Goal: Task Accomplishment & Management: Use online tool/utility

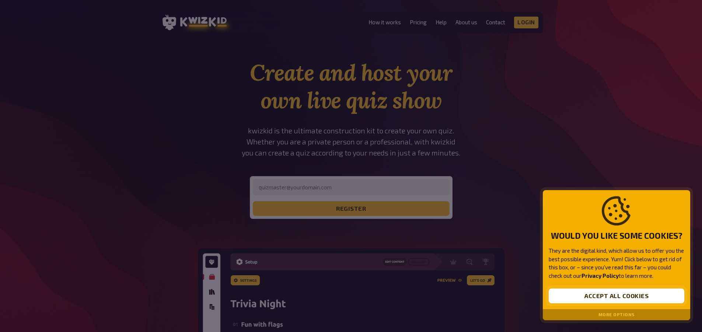
click at [616, 290] on button "Accept all cookies" at bounding box center [617, 295] width 136 height 15
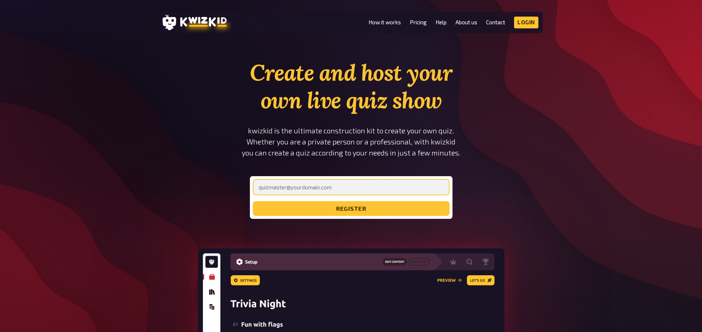
click at [320, 189] on input "email" at bounding box center [351, 187] width 197 height 16
type input "[EMAIL_ADDRESS][DOMAIN_NAME]"
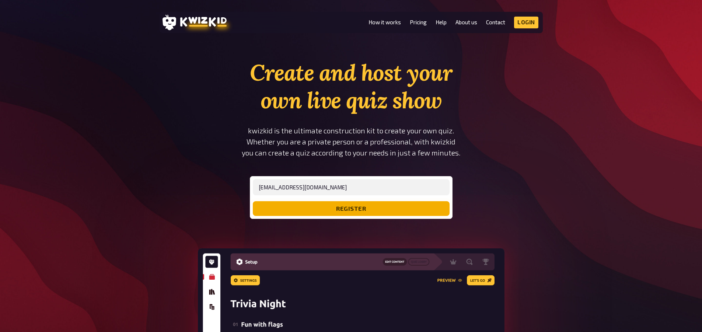
click at [330, 209] on button "register" at bounding box center [351, 208] width 197 height 15
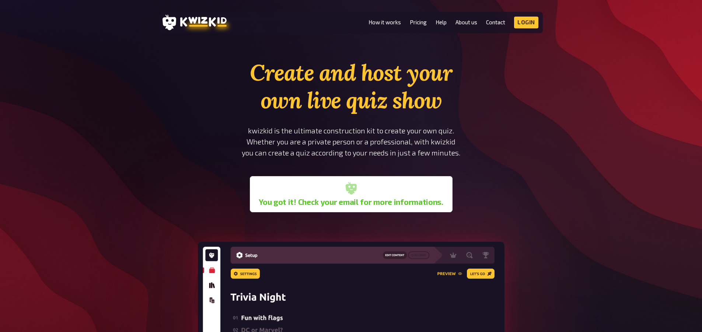
click at [372, 186] on div "You got it! Check your email for more informations." at bounding box center [351, 194] width 197 height 30
click at [395, 24] on link "How it works" at bounding box center [384, 22] width 32 height 6
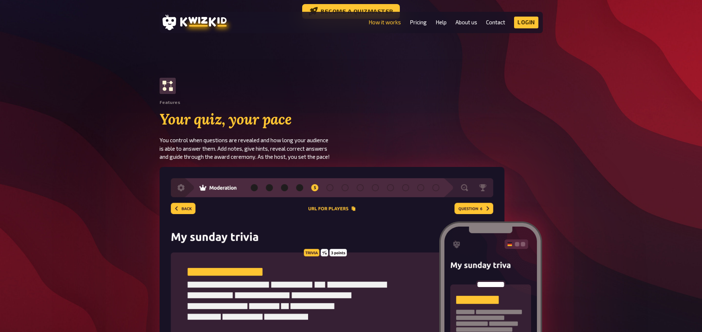
scroll to position [847, 0]
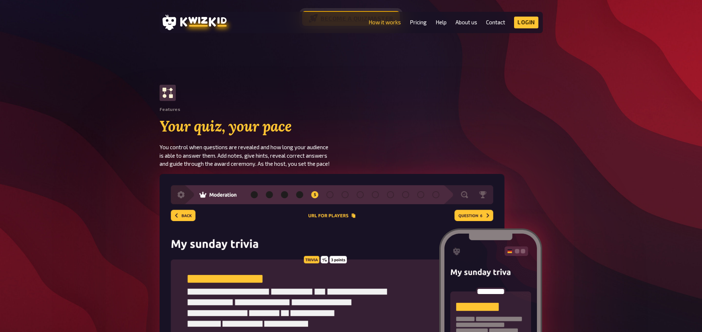
click at [363, 26] on link "Become a quizmaster" at bounding box center [351, 18] width 98 height 15
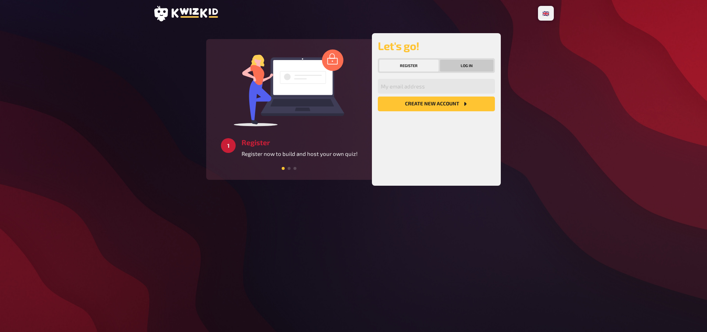
click at [452, 63] on button "Log in" at bounding box center [467, 66] width 54 height 12
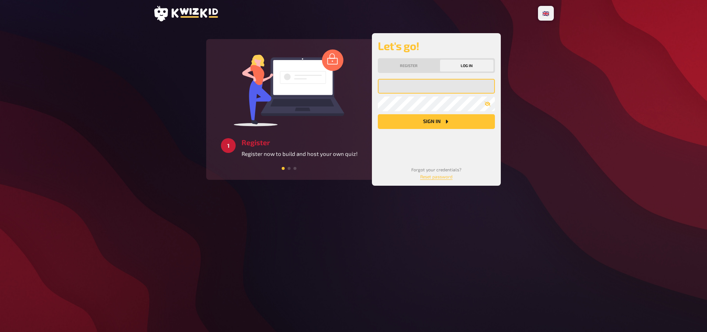
click at [405, 84] on input "email" at bounding box center [436, 86] width 117 height 15
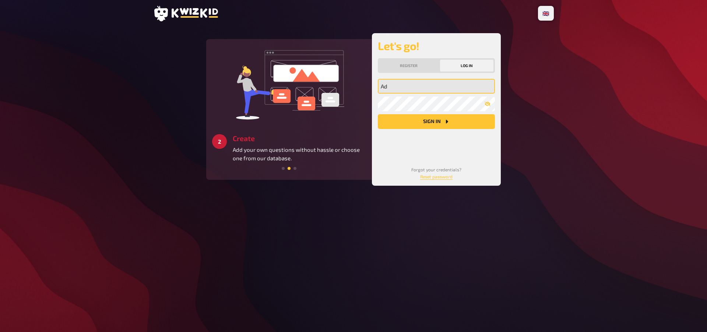
type input "A"
click at [407, 87] on input "email" at bounding box center [436, 86] width 117 height 15
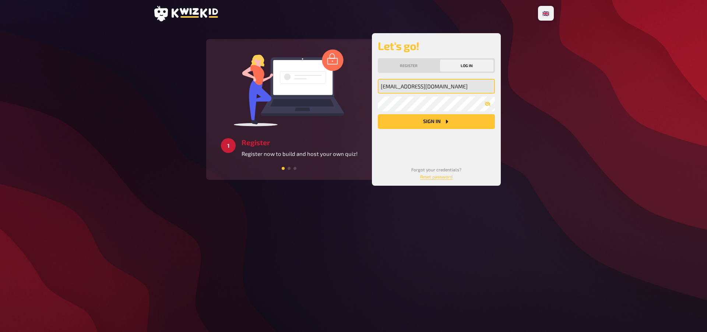
type input "[EMAIL_ADDRESS][DOMAIN_NAME]"
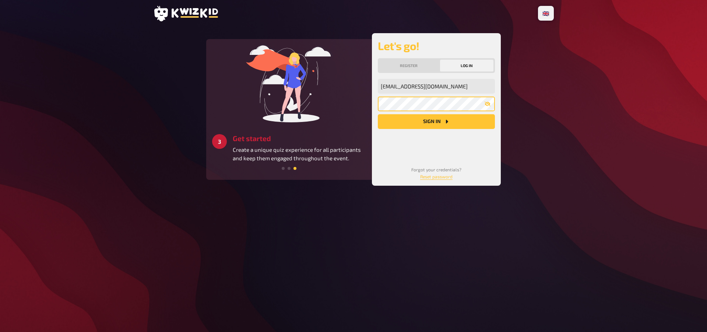
click at [378, 114] on button "Sign in" at bounding box center [436, 121] width 117 height 15
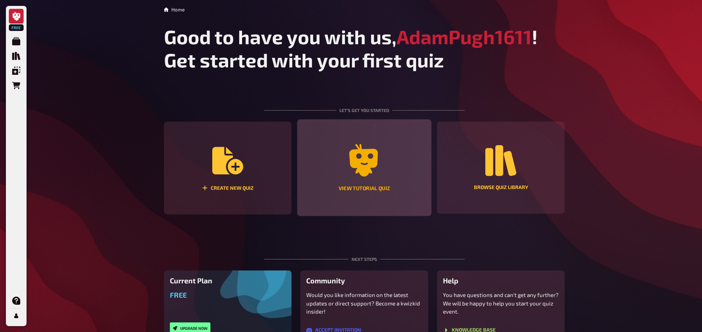
click at [350, 157] on icon "View tutorial quiz" at bounding box center [363, 160] width 29 height 32
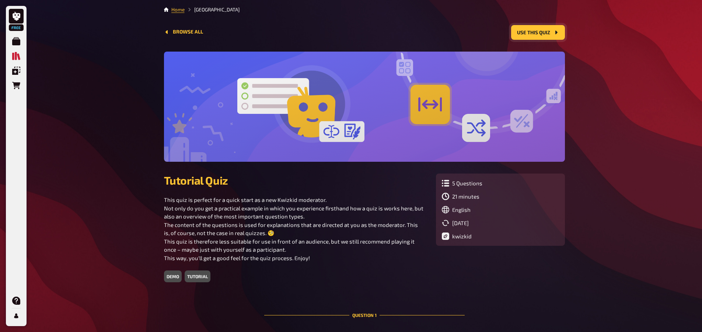
click at [544, 28] on button "Use this quiz" at bounding box center [538, 32] width 54 height 15
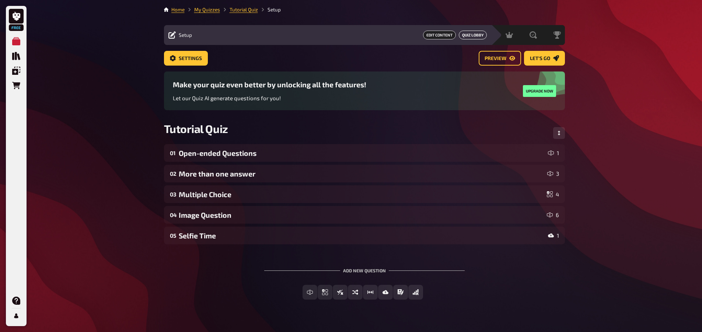
click at [467, 33] on button "Quiz Lobby" at bounding box center [473, 35] width 28 height 9
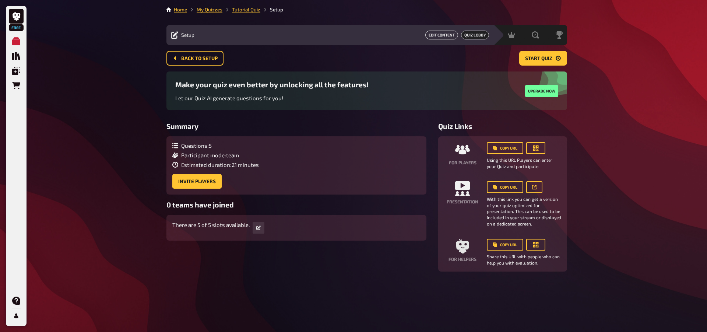
click at [441, 36] on button "Edit Content" at bounding box center [442, 35] width 33 height 9
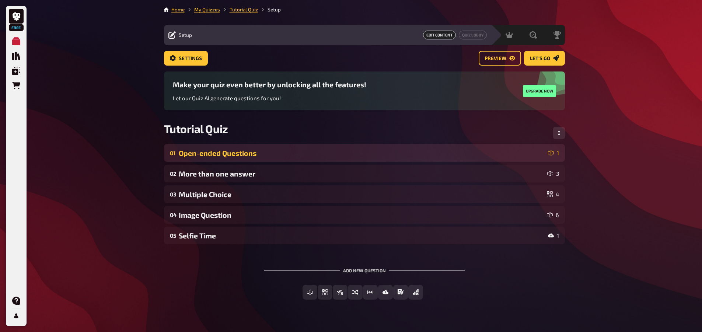
click at [223, 154] on div "Open-ended Questions" at bounding box center [362, 153] width 366 height 8
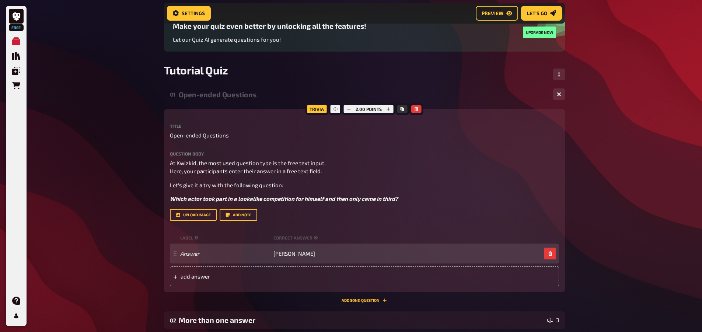
scroll to position [116, 0]
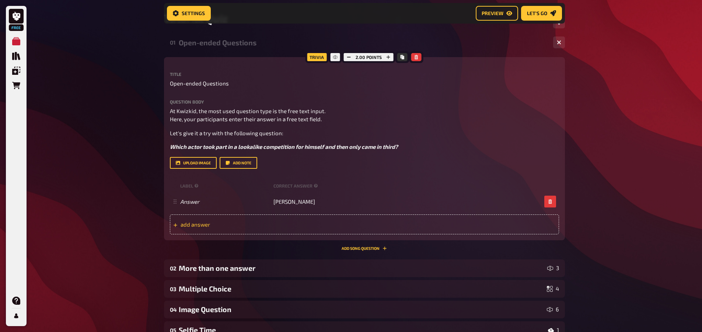
click at [191, 218] on div "add answer" at bounding box center [364, 224] width 389 height 20
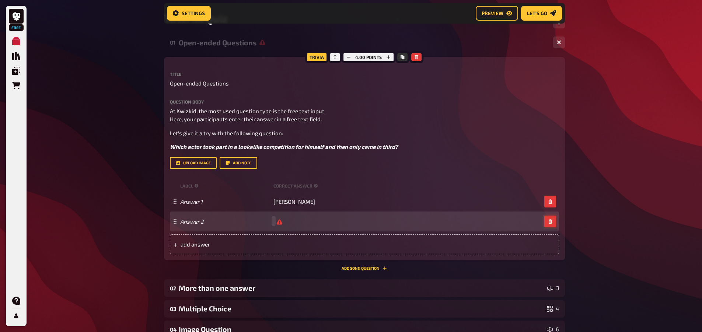
scroll to position [116, 0]
click at [550, 220] on icon "button" at bounding box center [550, 222] width 4 height 4
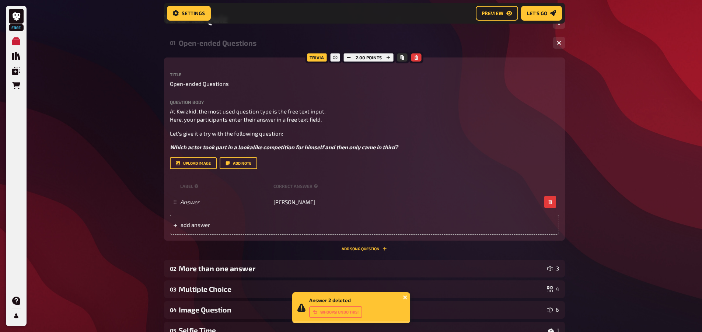
click at [403, 297] on icon "close" at bounding box center [405, 297] width 5 height 6
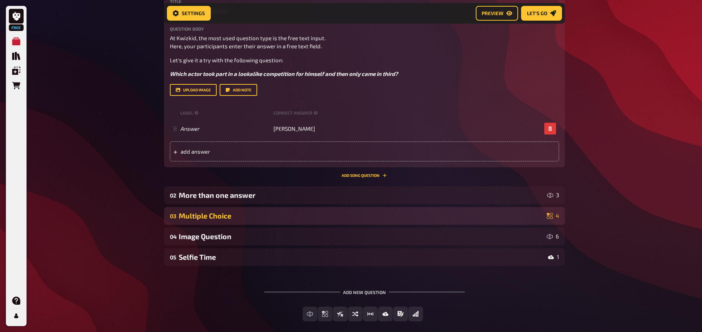
scroll to position [190, 0]
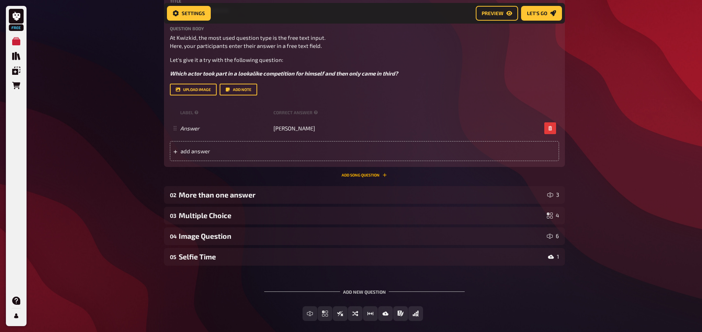
click at [350, 173] on button "Add Song question" at bounding box center [364, 175] width 45 height 4
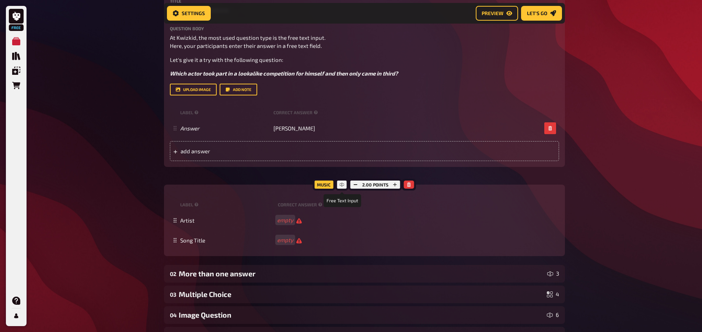
click at [344, 182] on icon at bounding box center [342, 184] width 4 height 4
click at [409, 184] on icon "button" at bounding box center [409, 184] width 4 height 4
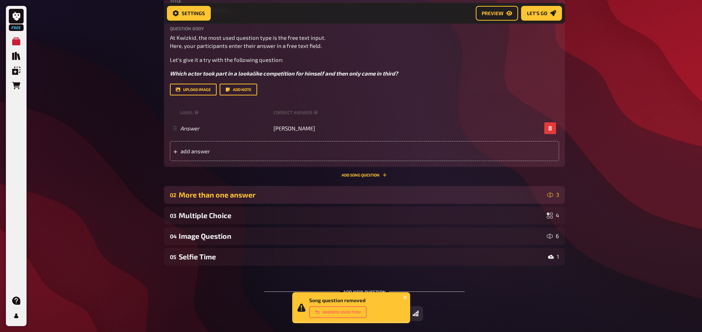
click at [221, 197] on div "More than one answer" at bounding box center [361, 194] width 365 height 8
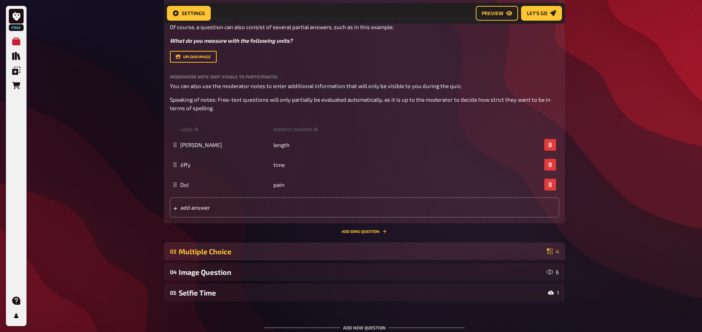
scroll to position [448, 0]
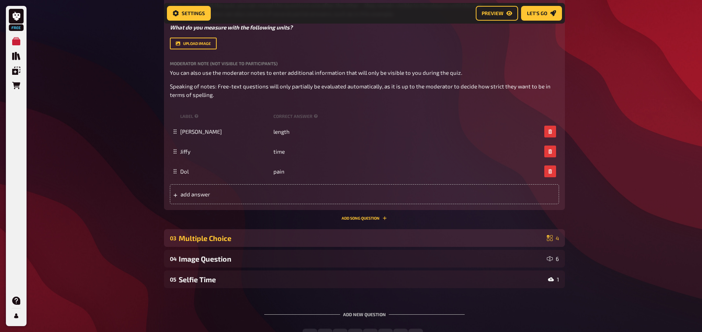
click at [201, 233] on div "03 Multiple Choice 4" at bounding box center [364, 238] width 401 height 18
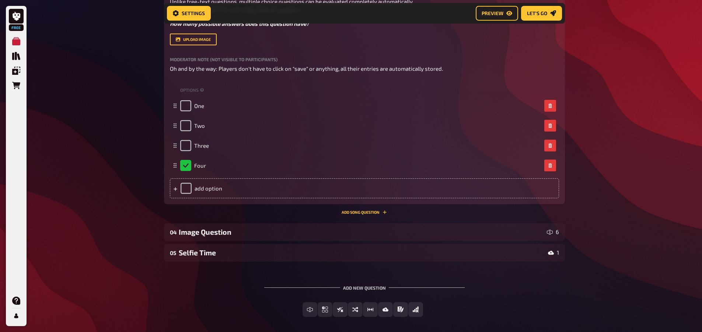
scroll to position [779, 0]
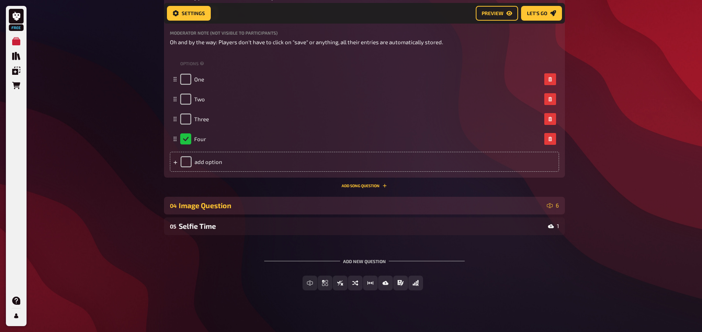
click at [194, 200] on div "04 Image Question 6" at bounding box center [364, 206] width 401 height 18
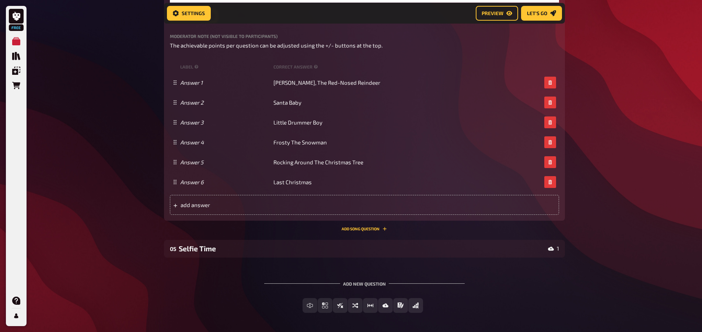
scroll to position [1205, 0]
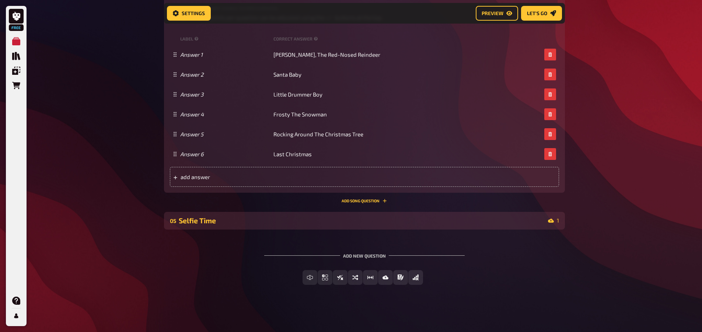
click at [195, 217] on div "Selfie Time" at bounding box center [362, 220] width 366 height 8
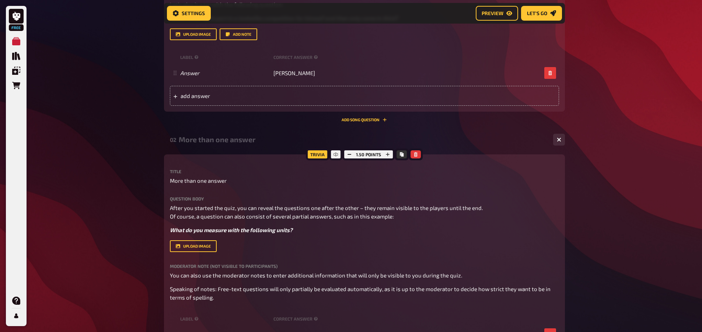
scroll to position [0, 0]
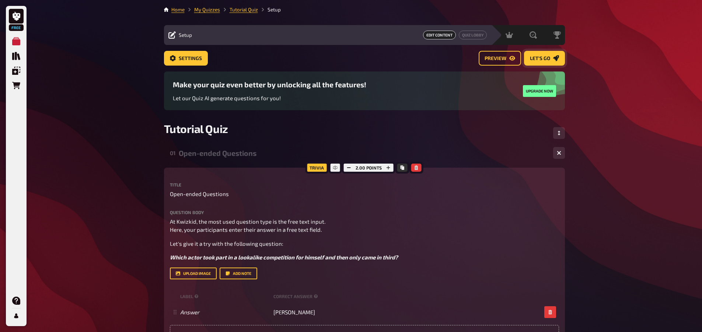
click at [533, 59] on span "Let's go" at bounding box center [540, 58] width 20 height 5
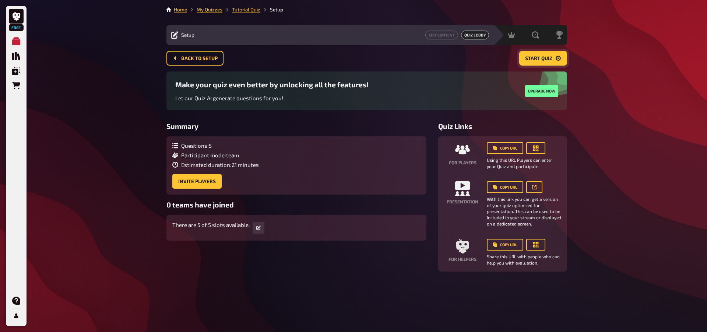
click at [532, 57] on span "Start Quiz" at bounding box center [538, 58] width 27 height 5
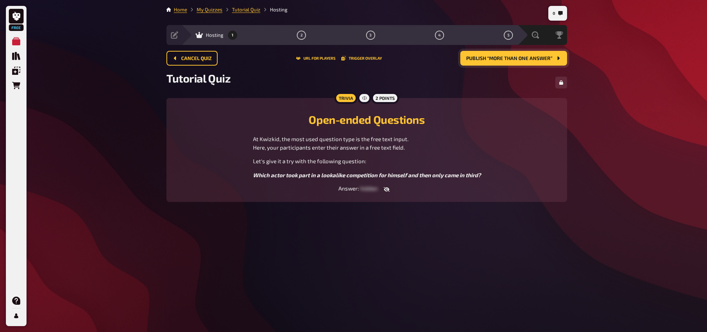
click at [343, 174] on span "Which actor took part in a lookalike competition for himself and then only came…" at bounding box center [367, 175] width 228 height 7
click at [361, 99] on div at bounding box center [364, 98] width 13 height 12
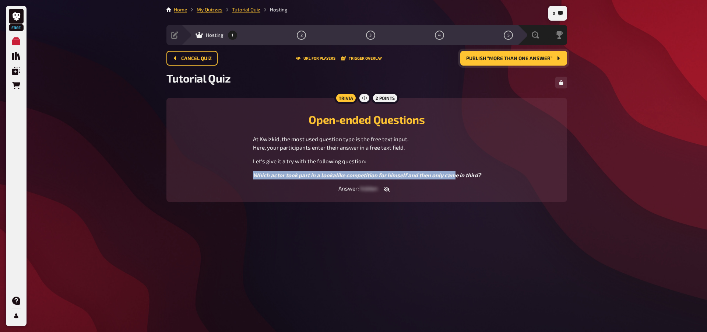
drag, startPoint x: 453, startPoint y: 171, endPoint x: 391, endPoint y: 130, distance: 74.3
click at [371, 155] on div "At Kwizkid, the most used question type is the free text input. Here, your part…" at bounding box center [367, 157] width 228 height 44
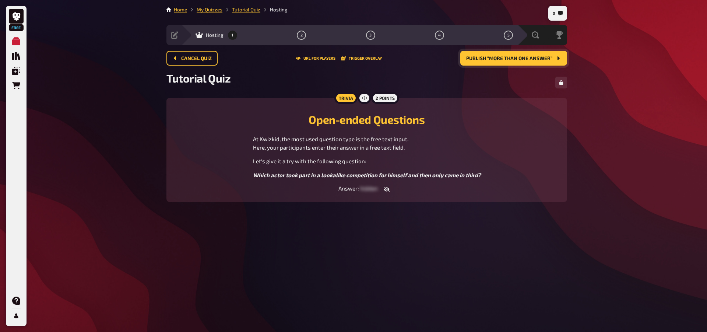
click at [483, 127] on div "Open-ended Questions At Kwizkid, the most used question type is the free text i…" at bounding box center [366, 143] width 383 height 72
click at [528, 65] on button "Publish “More than one answer”" at bounding box center [514, 58] width 107 height 15
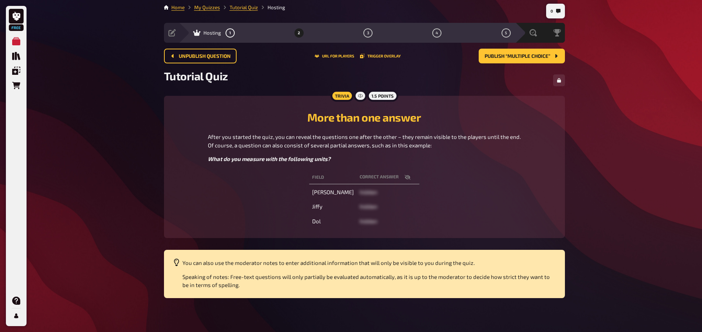
scroll to position [4, 0]
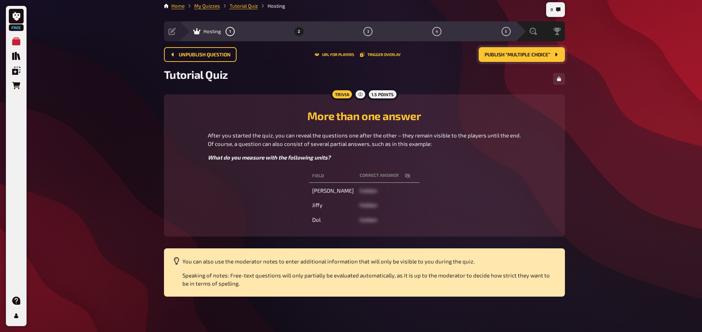
click at [508, 62] on button "Publish “Multiple Choice”" at bounding box center [522, 54] width 86 height 15
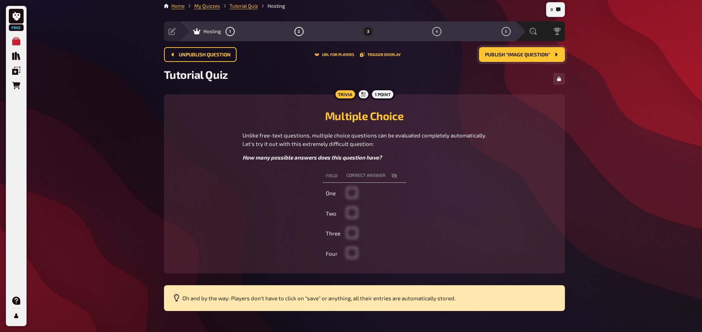
click at [508, 62] on button "Publish “Image Question”" at bounding box center [522, 54] width 86 height 15
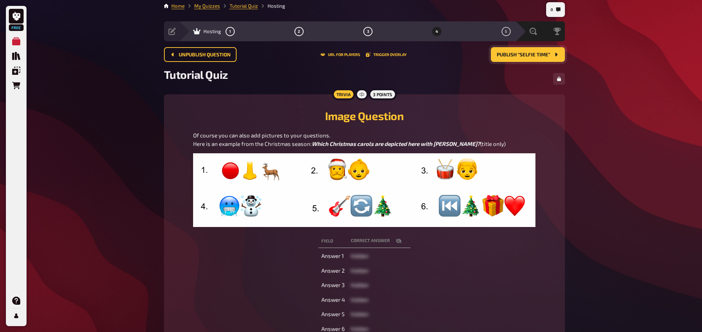
click at [508, 62] on button "Publish “Selfie Time”" at bounding box center [528, 54] width 74 height 15
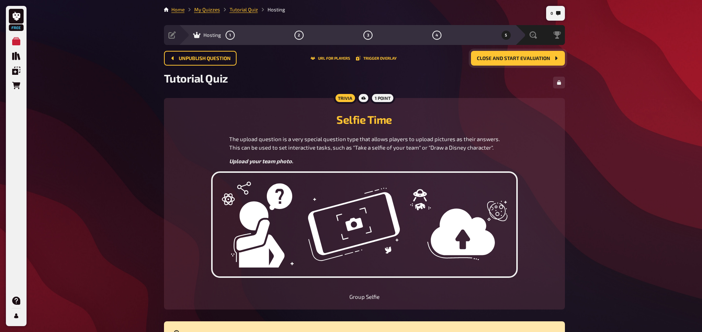
click at [508, 62] on button "Close and start evaluation" at bounding box center [518, 58] width 94 height 15
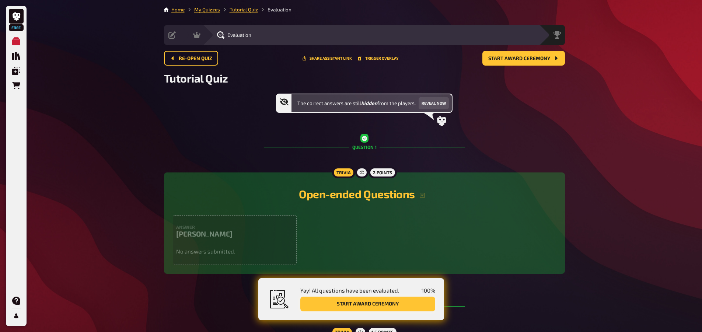
click at [379, 304] on button "Start award ceremony" at bounding box center [367, 304] width 135 height 15
click at [370, 305] on button "Start award ceremony" at bounding box center [367, 304] width 135 height 15
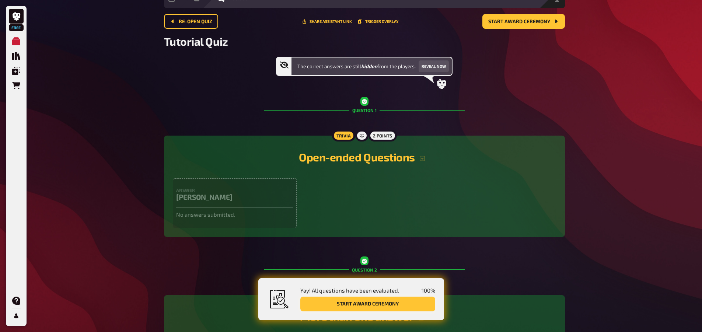
click at [353, 302] on button "Start award ceremony" at bounding box center [367, 304] width 135 height 15
click at [362, 262] on icon at bounding box center [364, 261] width 5 height 5
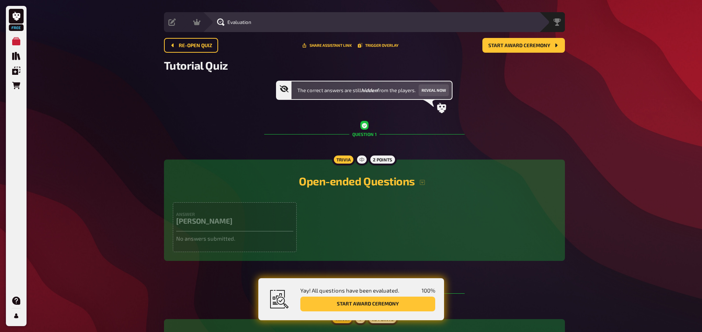
scroll to position [0, 0]
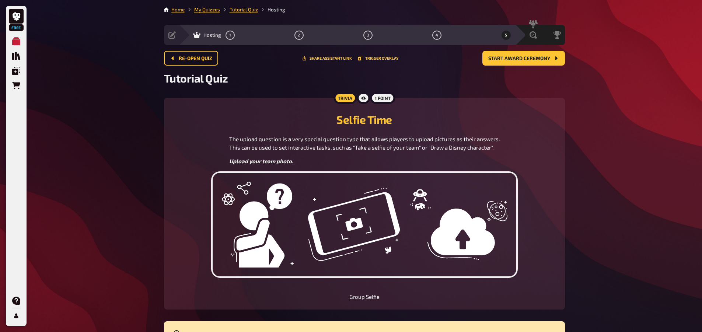
click at [176, 13] on li "Home" at bounding box center [177, 9] width 13 height 7
click at [176, 11] on link "Home" at bounding box center [177, 10] width 13 height 6
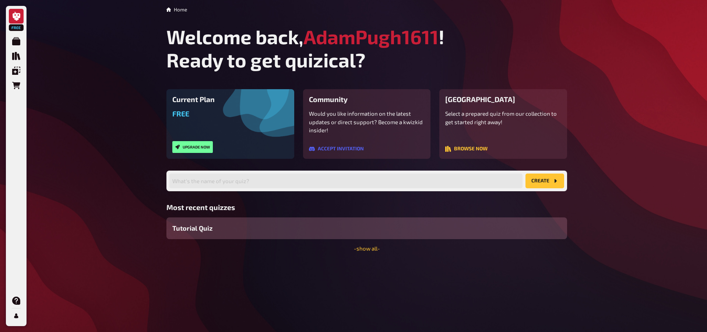
click at [214, 111] on div "Free Upgrade now" at bounding box center [230, 130] width 116 height 43
click at [551, 188] on button "create" at bounding box center [545, 181] width 39 height 15
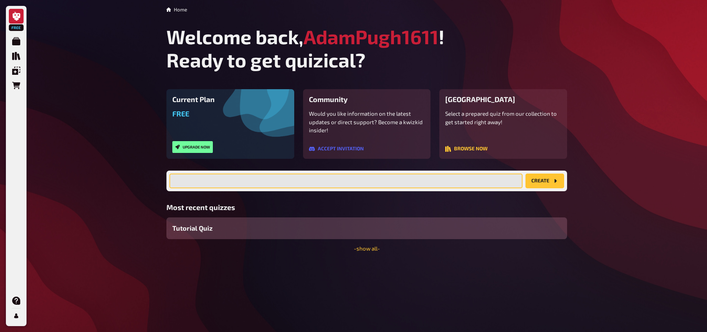
click at [388, 184] on input "text" at bounding box center [345, 181] width 353 height 15
click at [245, 176] on input "text" at bounding box center [345, 181] width 353 height 15
click at [230, 178] on input "text" at bounding box center [345, 181] width 353 height 15
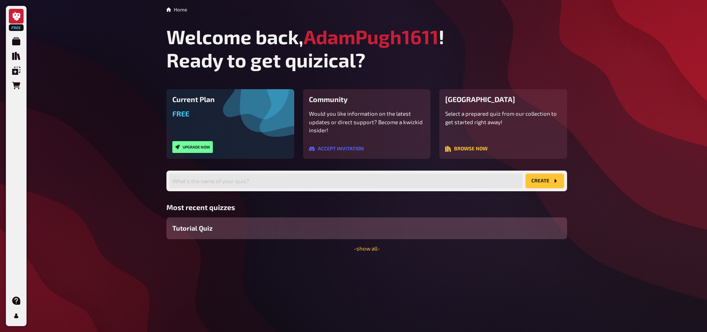
drag, startPoint x: 200, startPoint y: 222, endPoint x: 145, endPoint y: 216, distance: 55.2
click at [146, 217] on div "Free My Quizzes Quiz Library Overlays Orders Help Profile Home Welcome back, Ad…" at bounding box center [353, 166] width 707 height 332
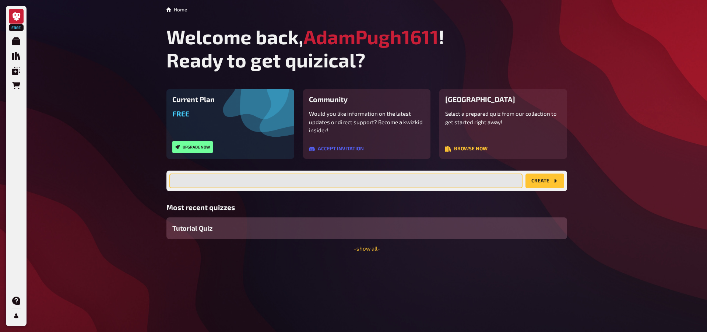
click at [207, 177] on input "text" at bounding box center [345, 181] width 353 height 15
type input "X"
type input "Christmas Quiz Warmup round"
click at [526, 174] on button "create" at bounding box center [545, 181] width 39 height 15
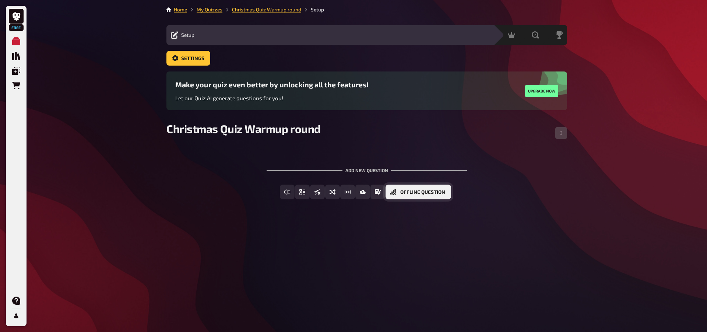
click at [439, 191] on span "Offline Question" at bounding box center [422, 192] width 45 height 5
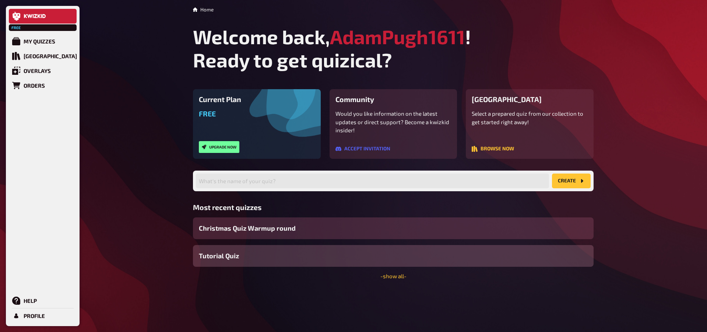
click at [282, 232] on span "Christmas Quiz Warmup round" at bounding box center [247, 228] width 97 height 10
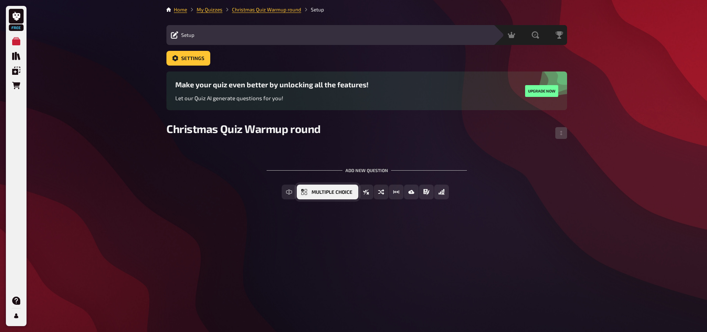
click at [314, 193] on span "Multiple Choice" at bounding box center [332, 192] width 41 height 5
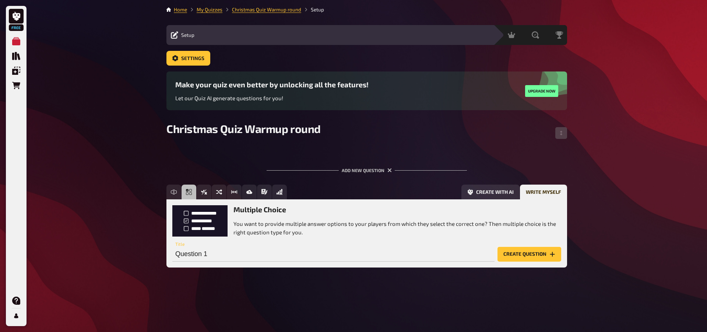
click at [546, 255] on button "Create question" at bounding box center [530, 254] width 64 height 15
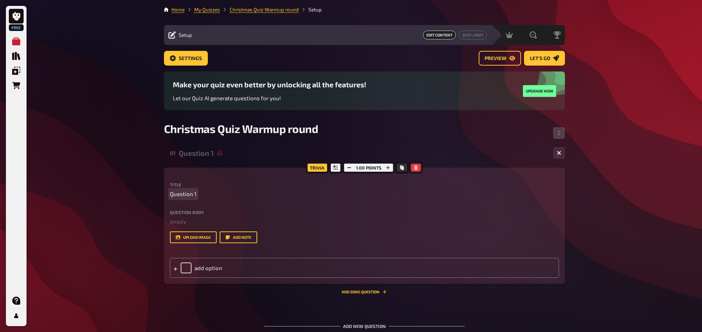
click at [191, 193] on span "Question 1" at bounding box center [183, 194] width 27 height 8
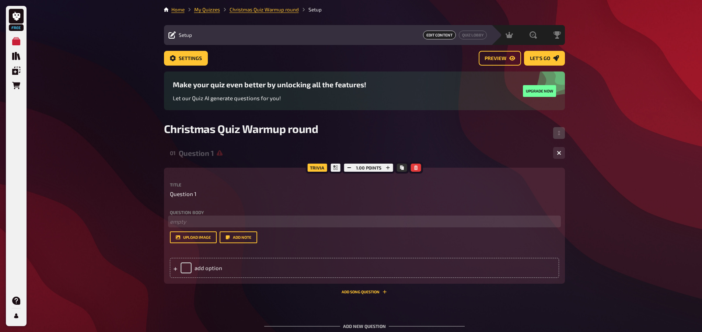
click at [189, 218] on p "﻿ empty" at bounding box center [364, 221] width 389 height 8
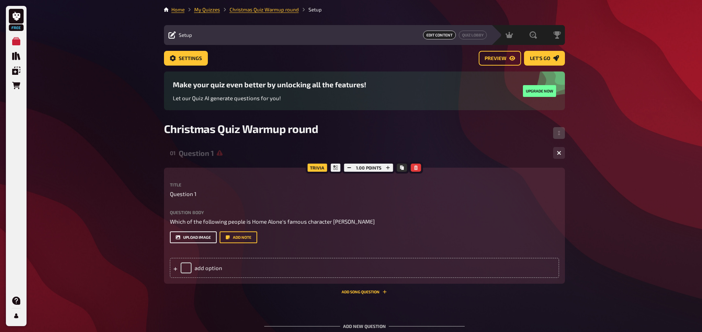
click at [195, 233] on button "upload image" at bounding box center [193, 237] width 47 height 12
click at [186, 267] on div "add option" at bounding box center [364, 268] width 389 height 20
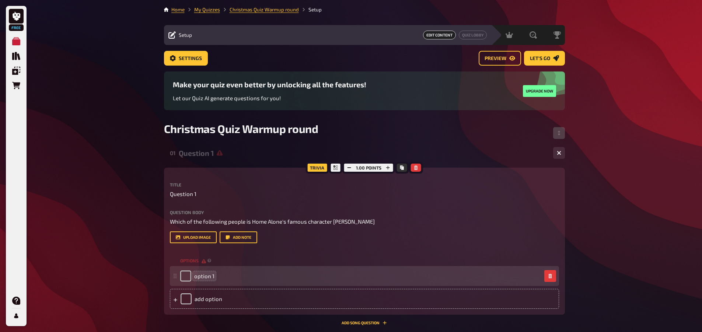
click at [211, 275] on span "option 1" at bounding box center [204, 276] width 20 height 7
click at [175, 274] on icon at bounding box center [175, 276] width 4 height 4
drag, startPoint x: 174, startPoint y: 274, endPoint x: 189, endPoint y: 274, distance: 14.4
click at [189, 274] on div "option 1" at bounding box center [364, 276] width 389 height 20
click at [171, 274] on div "option 1" at bounding box center [364, 276] width 389 height 20
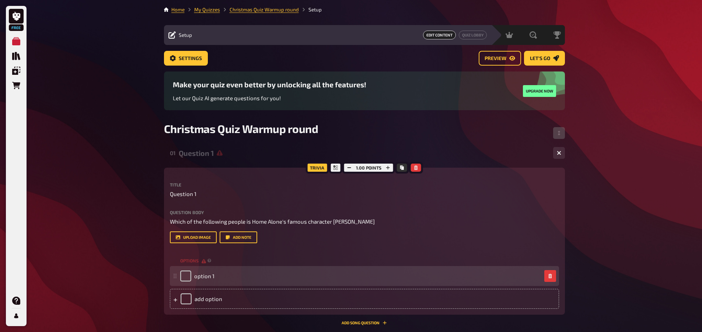
click at [174, 275] on icon at bounding box center [175, 276] width 4 height 4
click at [210, 275] on span "option 1" at bounding box center [204, 276] width 20 height 7
click at [186, 273] on input "checkbox" at bounding box center [185, 275] width 11 height 11
checkbox input "true"
click at [186, 273] on div "option 1" at bounding box center [197, 275] width 34 height 11
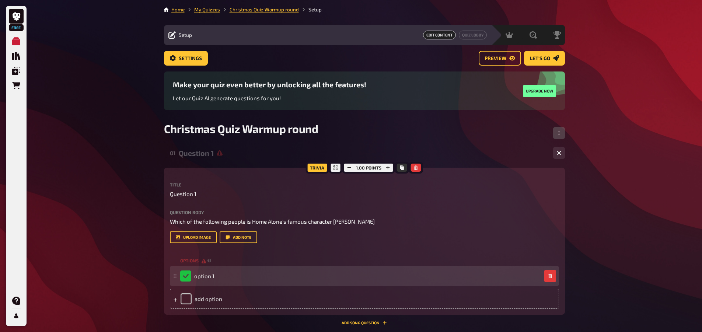
click at [185, 279] on div "option 1" at bounding box center [197, 275] width 34 height 11
click at [202, 276] on span "option 1" at bounding box center [204, 276] width 20 height 7
click at [186, 276] on div "option 1" at bounding box center [197, 275] width 34 height 11
click at [176, 273] on div "option 1" at bounding box center [364, 276] width 389 height 20
click at [200, 279] on span "option 1" at bounding box center [204, 276] width 20 height 7
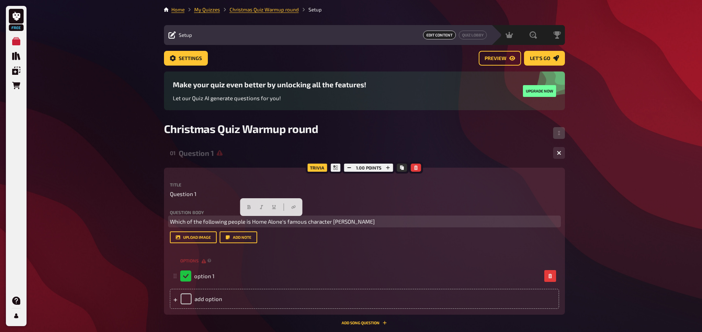
drag, startPoint x: 381, startPoint y: 223, endPoint x: 168, endPoint y: 214, distance: 212.8
click at [168, 214] on div "Trivia 1.00 points Title Question 1 Question body Which of the following people…" at bounding box center [364, 241] width 401 height 147
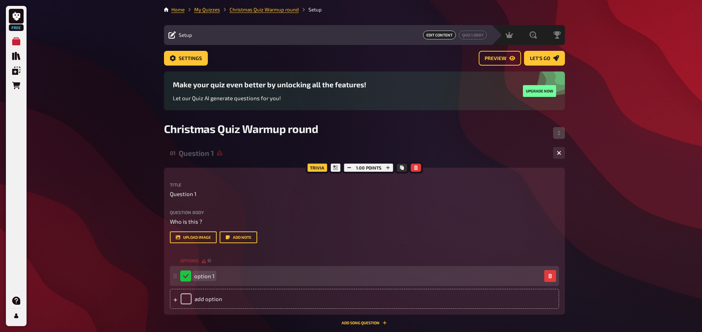
click at [205, 276] on span "option 1" at bounding box center [204, 276] width 20 height 7
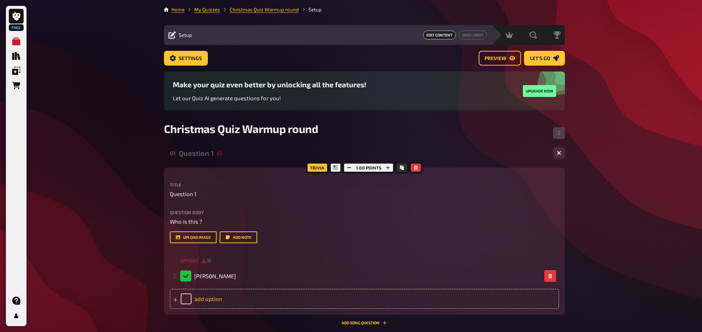
click at [197, 296] on div "add option" at bounding box center [364, 299] width 389 height 20
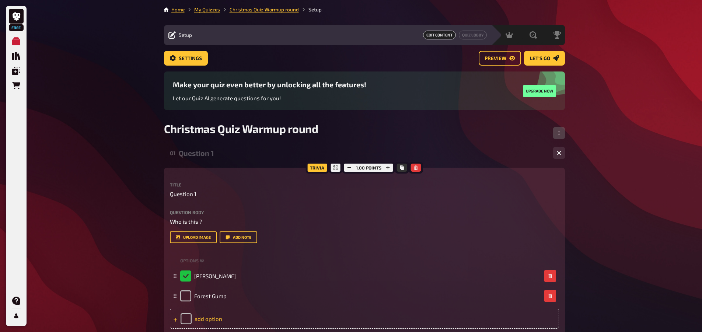
click at [196, 319] on div "add option" at bounding box center [364, 319] width 389 height 20
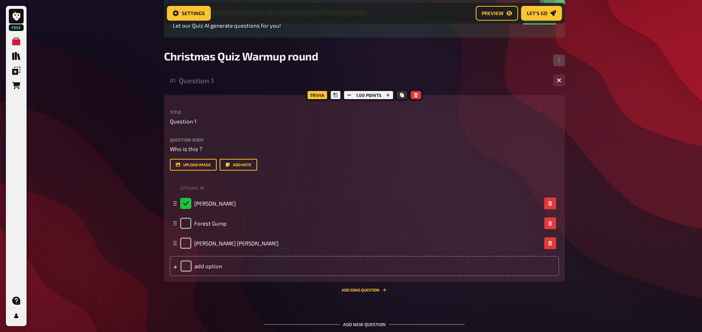
scroll to position [80, 0]
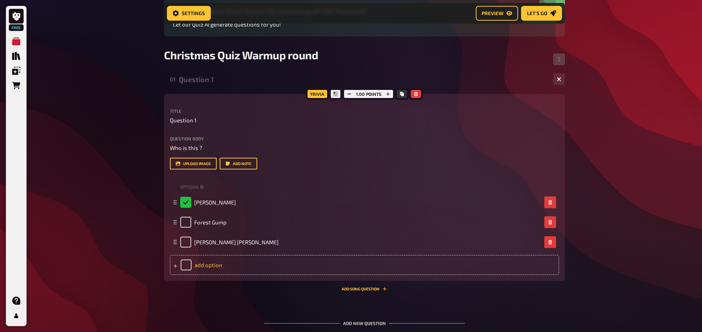
click at [211, 266] on div "add option" at bounding box center [364, 265] width 389 height 20
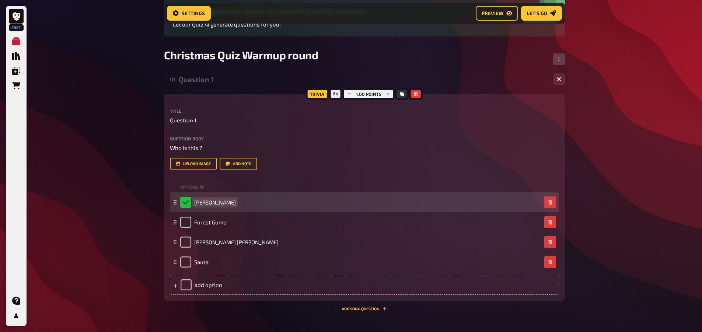
click at [214, 200] on span "[PERSON_NAME]" at bounding box center [215, 202] width 42 height 7
click at [216, 200] on span "[PERSON_NAME]" at bounding box center [215, 202] width 42 height 7
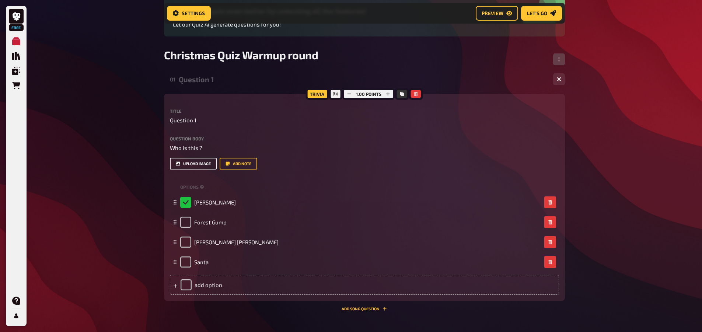
click at [191, 165] on button "upload image" at bounding box center [193, 164] width 47 height 12
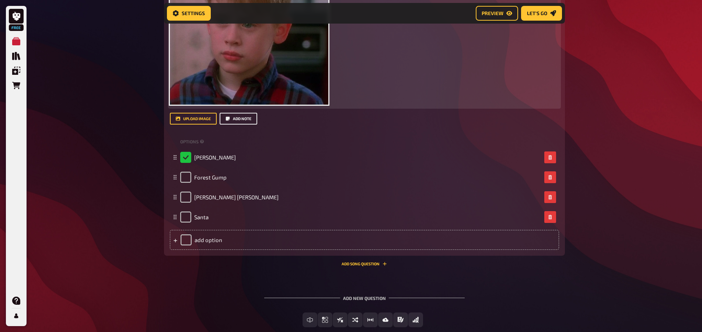
scroll to position [327, 0]
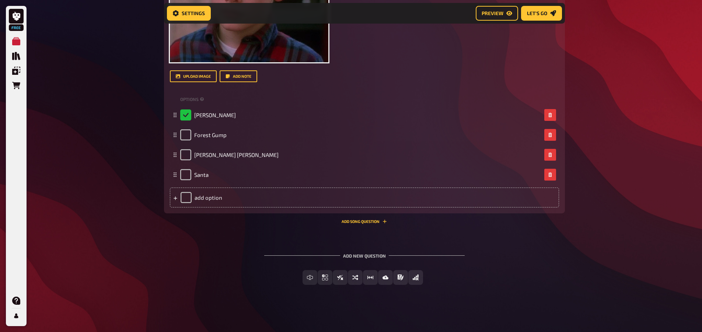
click at [417, 231] on div "01 Question 1 4 Trivia 1.00 points Title Question 1 Question body Who is this ?…" at bounding box center [364, 59] width 401 height 473
click at [363, 220] on button "Add Song question" at bounding box center [364, 221] width 45 height 4
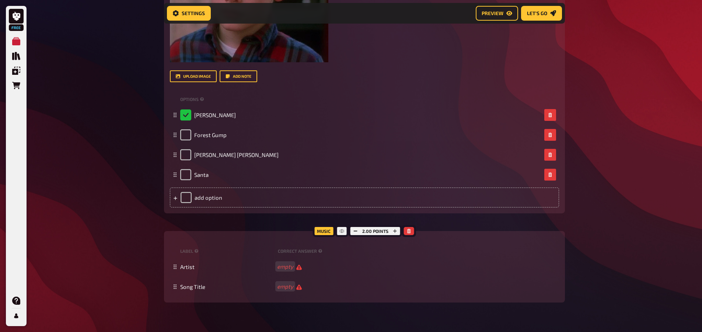
click at [329, 231] on div "Music" at bounding box center [323, 231] width 22 height 12
drag, startPoint x: 329, startPoint y: 231, endPoint x: 315, endPoint y: 229, distance: 13.4
click at [315, 229] on div "Music" at bounding box center [323, 231] width 22 height 12
click at [329, 229] on div "Music" at bounding box center [323, 231] width 22 height 12
click at [343, 232] on icon at bounding box center [342, 231] width 4 height 2
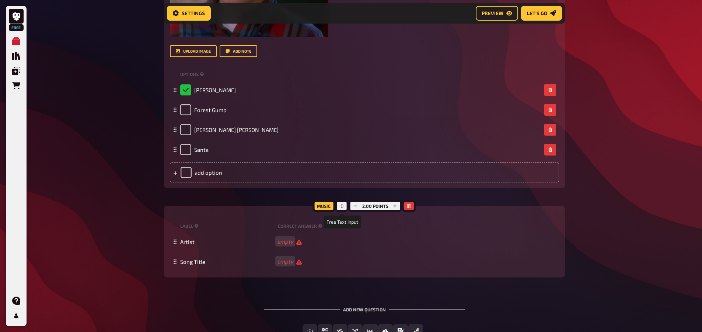
scroll to position [364, 0]
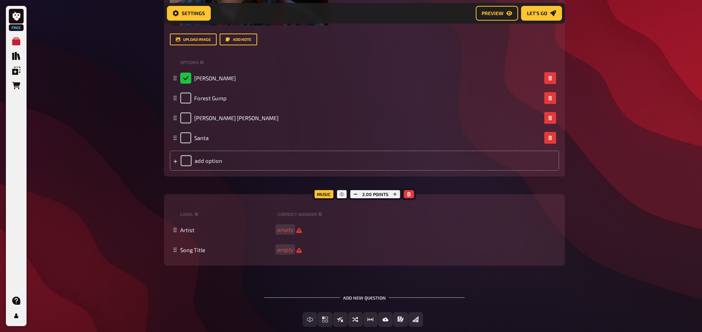
click at [324, 196] on div "Music" at bounding box center [323, 194] width 22 height 12
drag, startPoint x: 324, startPoint y: 196, endPoint x: 303, endPoint y: 190, distance: 21.5
click at [303, 190] on div "Trivia 1.00 points Title Question 1 Question body Who is this ? ﻿ Drop here to …" at bounding box center [364, 38] width 401 height 456
click at [318, 199] on div "Music" at bounding box center [323, 194] width 22 height 12
click at [504, 12] on button "Preview" at bounding box center [497, 13] width 42 height 15
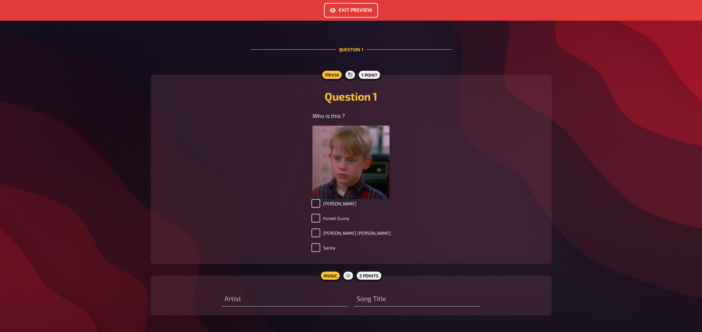
scroll to position [215, 0]
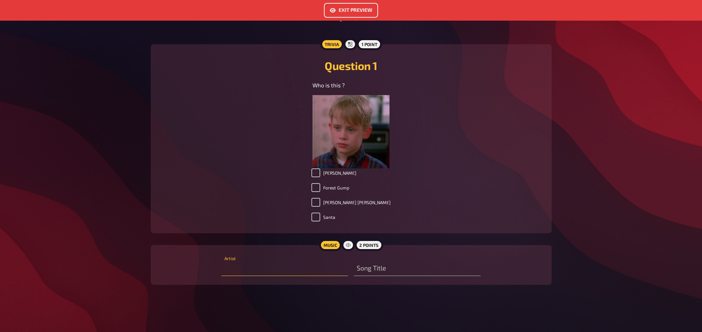
click at [270, 262] on input "text" at bounding box center [284, 268] width 126 height 15
drag, startPoint x: 336, startPoint y: 246, endPoint x: 320, endPoint y: 240, distance: 17.2
click at [320, 240] on div "Music 2 points" at bounding box center [351, 245] width 64 height 12
click at [336, 245] on div "Music" at bounding box center [330, 245] width 22 height 12
click at [373, 266] on input "text" at bounding box center [417, 268] width 126 height 15
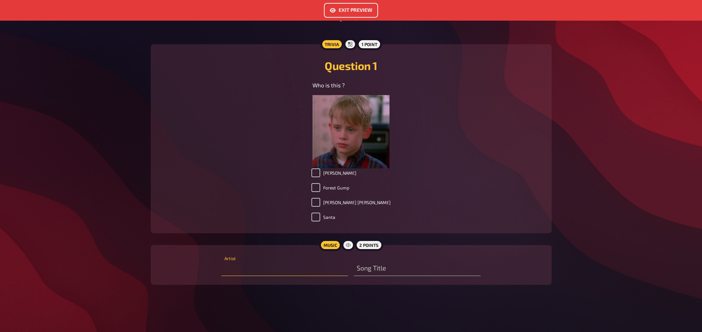
click at [302, 269] on input "text" at bounding box center [284, 268] width 126 height 15
click at [404, 257] on div "Song Title" at bounding box center [417, 265] width 126 height 22
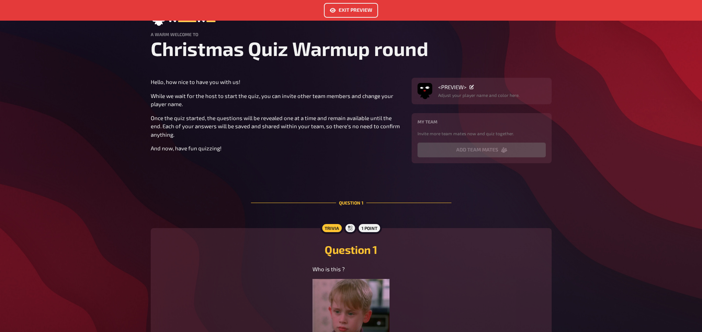
scroll to position [31, 0]
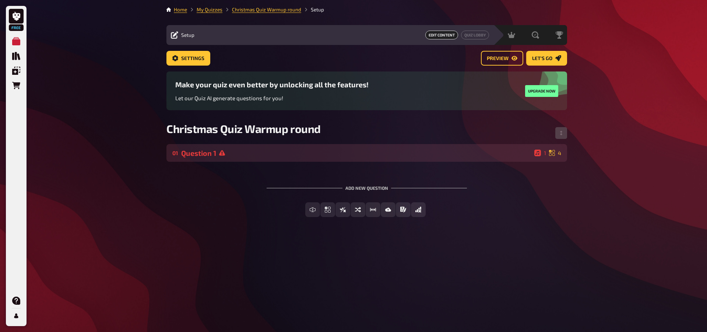
click at [449, 158] on div "01 Question 1 1 4" at bounding box center [367, 153] width 401 height 18
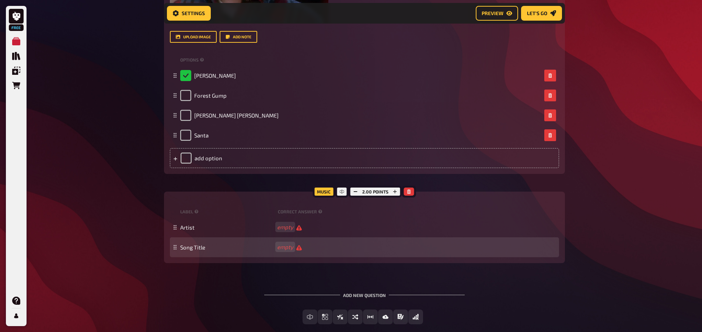
scroll to position [374, 0]
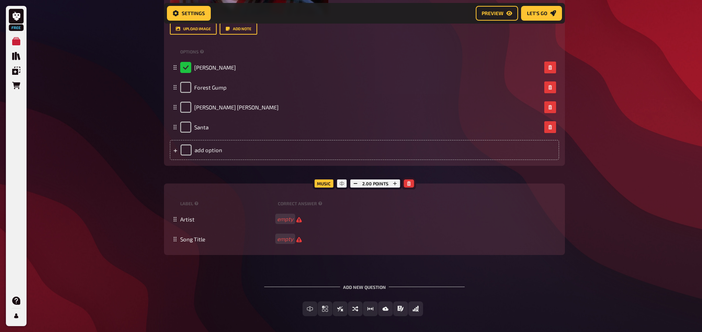
click at [409, 186] on button "button" at bounding box center [409, 183] width 10 height 8
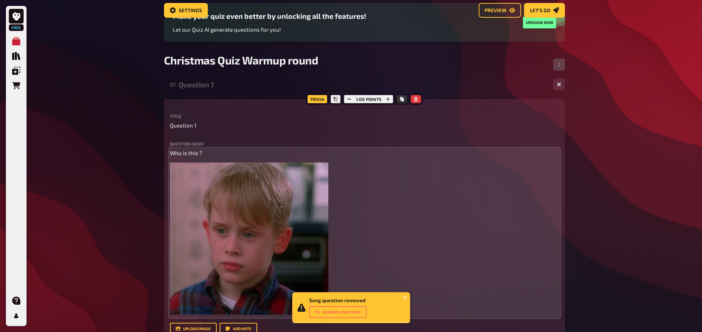
scroll to position [0, 0]
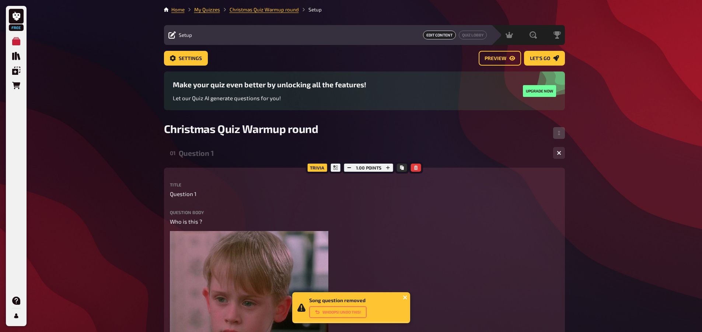
click at [404, 300] on icon "close" at bounding box center [405, 297] width 5 height 6
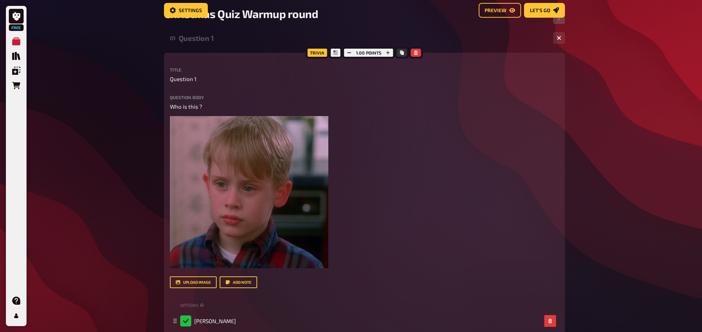
scroll to position [6, 0]
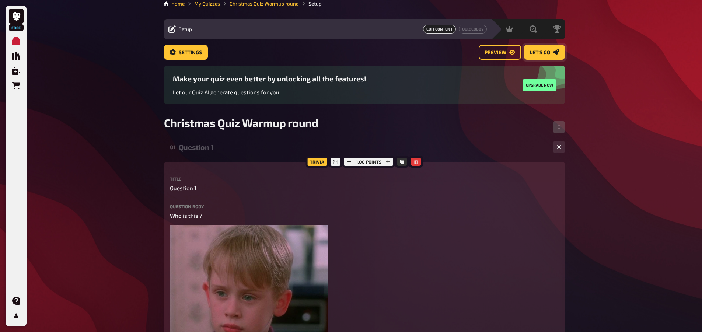
click at [543, 51] on span "Let's go" at bounding box center [540, 52] width 20 height 5
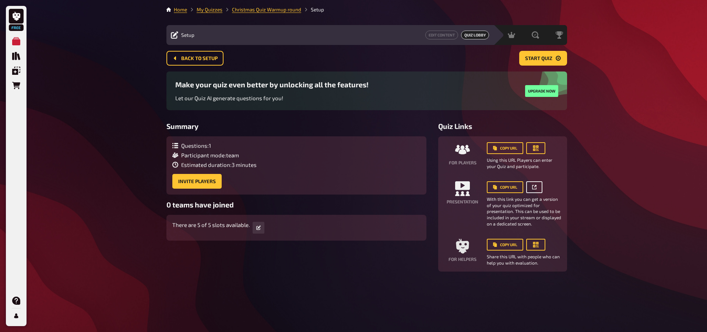
click at [534, 186] on icon "button" at bounding box center [534, 187] width 4 height 4
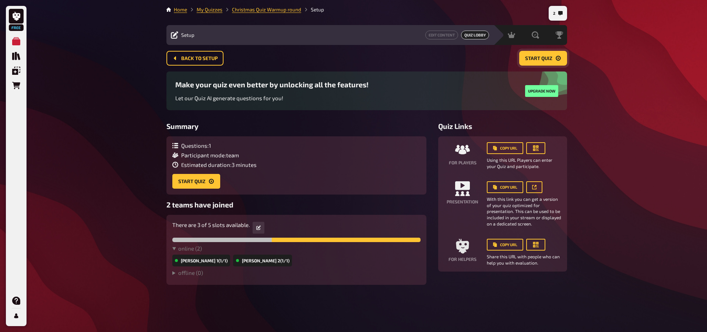
click at [542, 57] on span "Start Quiz" at bounding box center [538, 58] width 27 height 5
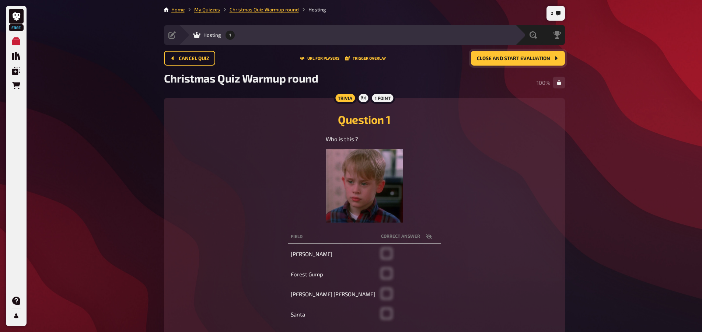
click at [488, 61] on button "Close and start evaluation" at bounding box center [518, 58] width 94 height 15
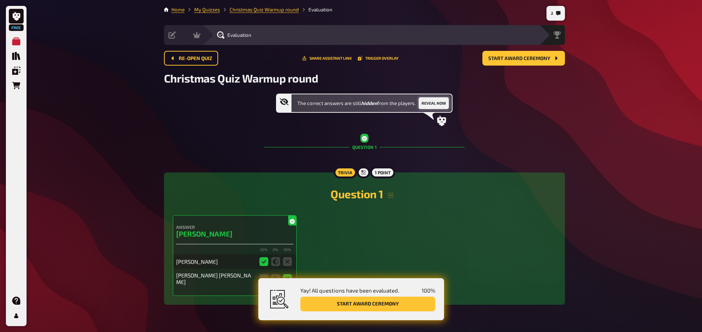
click at [435, 102] on button "Reveal now" at bounding box center [434, 103] width 30 height 12
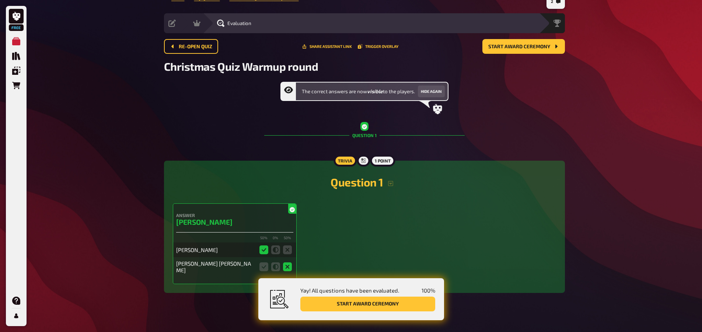
scroll to position [18, 0]
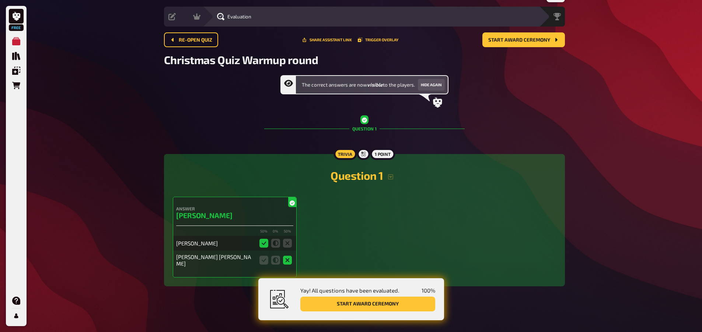
click at [495, 48] on div "Re-open Quiz Share assistant link Trigger Overlay Start award ceremony" at bounding box center [364, 42] width 401 height 21
click at [496, 44] on button "Start award ceremony" at bounding box center [523, 39] width 83 height 15
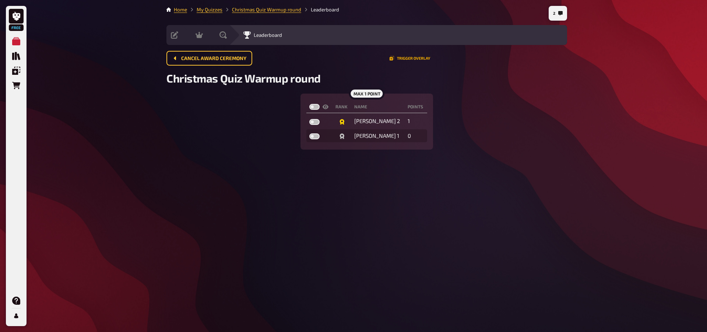
click at [400, 58] on button "Trigger Overlay" at bounding box center [410, 58] width 41 height 4
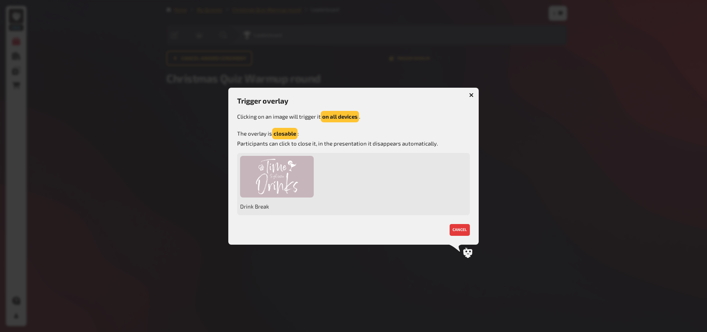
click at [472, 95] on icon "button" at bounding box center [471, 94] width 7 height 7
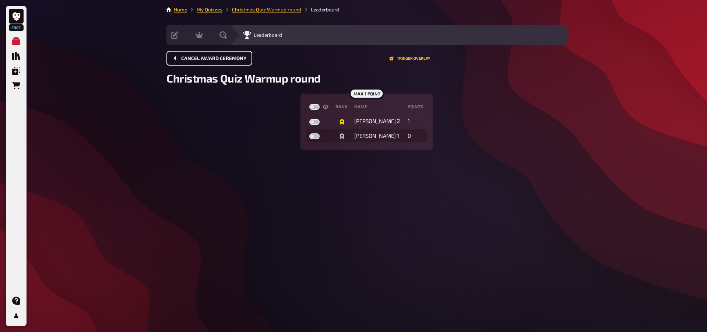
click at [187, 60] on span "Cancel award ceremony" at bounding box center [213, 58] width 65 height 5
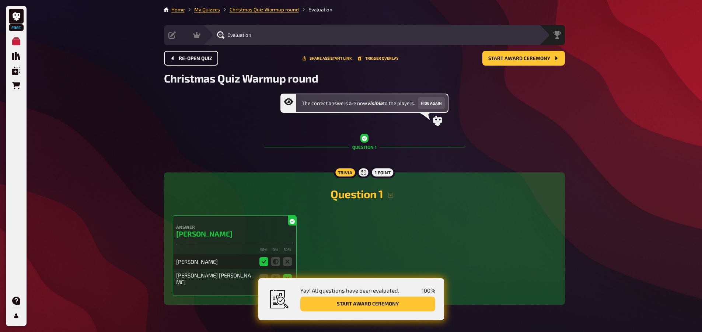
click at [182, 62] on button "Re-open Quiz" at bounding box center [191, 58] width 54 height 15
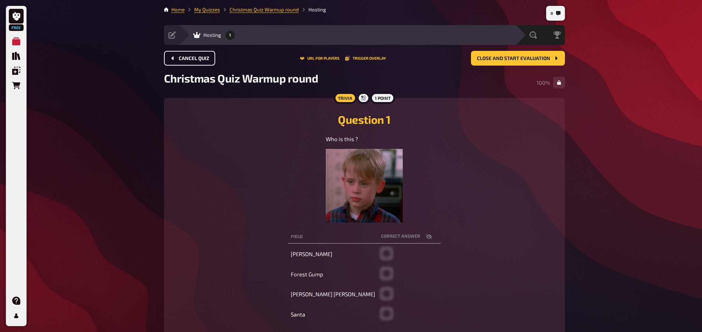
click at [182, 61] on button "Cancel Quiz" at bounding box center [189, 58] width 51 height 15
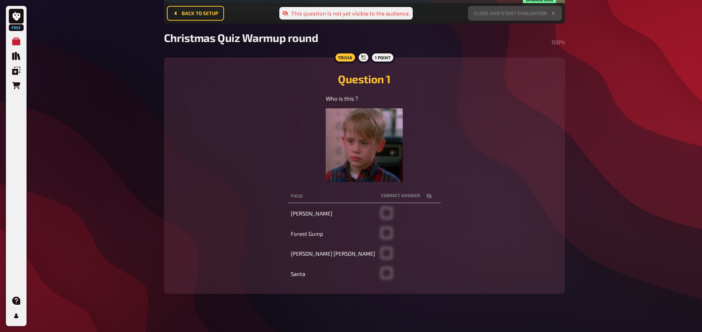
scroll to position [106, 0]
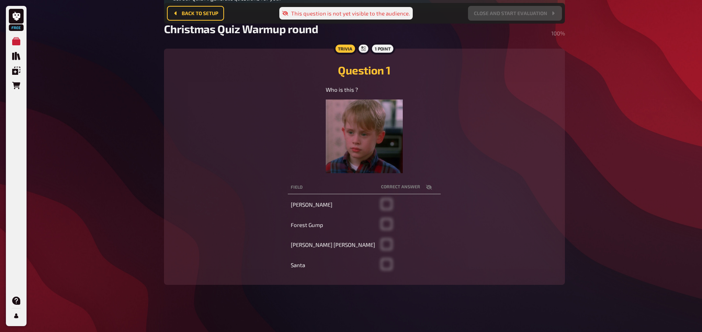
click at [388, 189] on th "correct answer" at bounding box center [409, 188] width 63 height 14
click at [396, 187] on th "correct answer" at bounding box center [409, 188] width 63 height 14
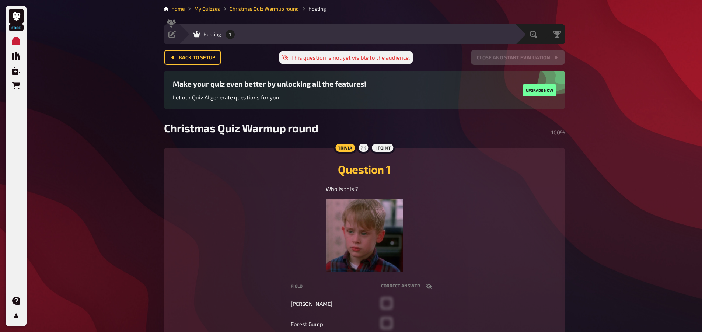
scroll to position [0, 0]
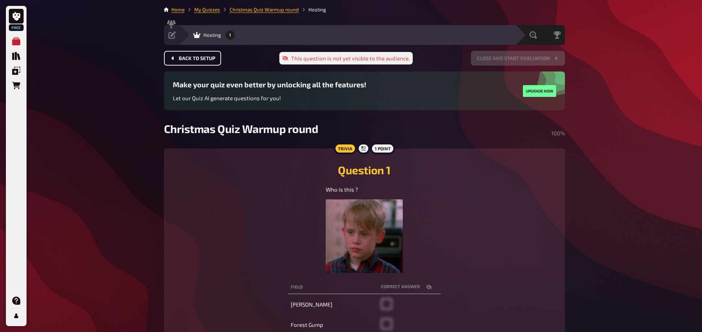
click at [205, 52] on button "Back to setup" at bounding box center [192, 58] width 57 height 15
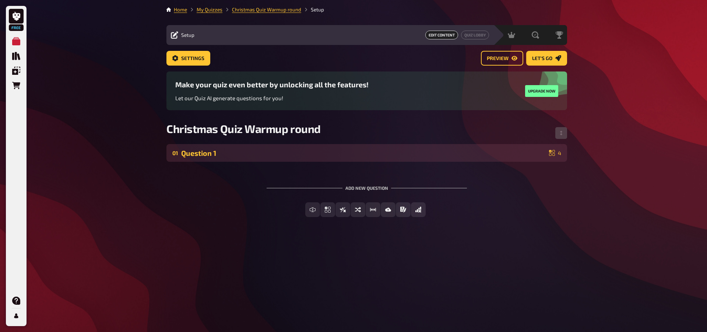
click at [188, 155] on div "Question 1" at bounding box center [363, 153] width 365 height 8
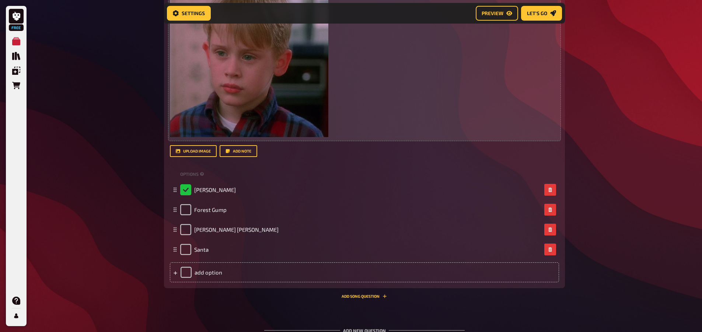
scroll to position [327, 0]
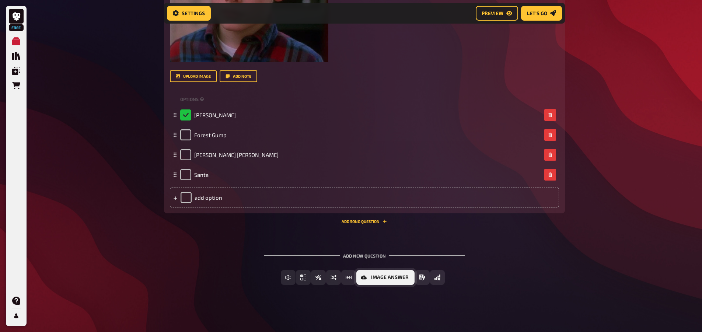
click at [359, 276] on button "Image Answer" at bounding box center [385, 277] width 58 height 15
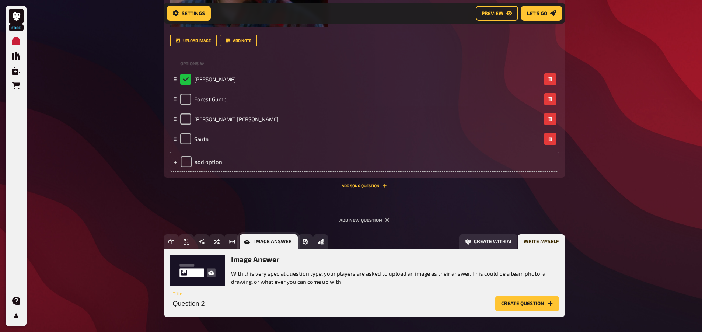
scroll to position [395, 0]
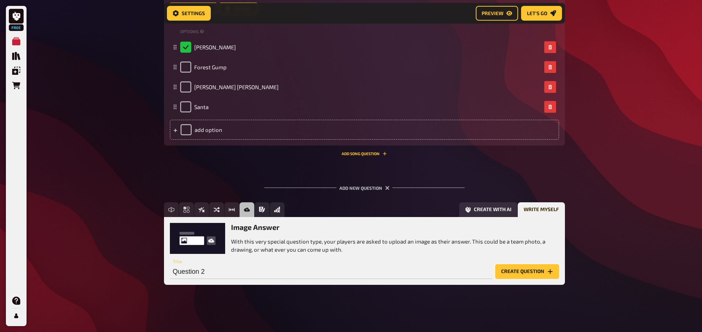
click at [501, 270] on button "Create question" at bounding box center [527, 271] width 64 height 15
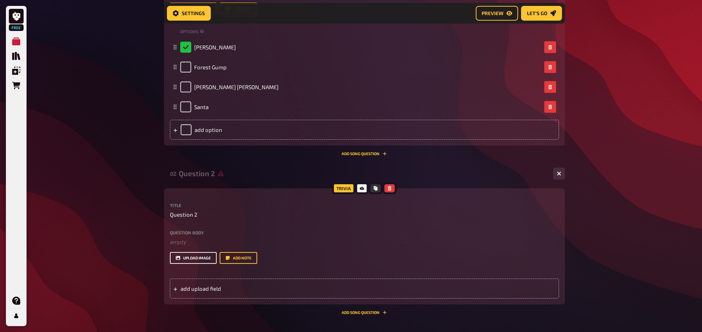
click at [210, 257] on button "upload image" at bounding box center [193, 258] width 47 height 12
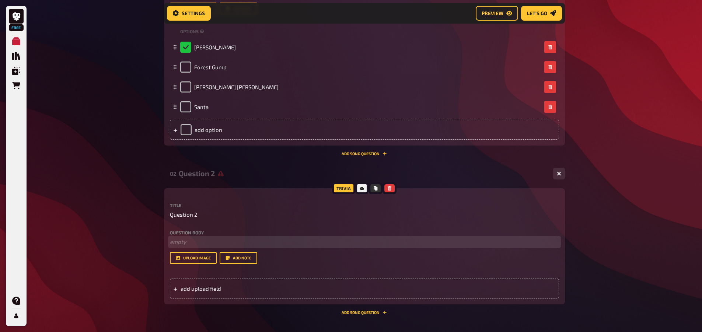
click at [185, 242] on p "﻿ empty" at bounding box center [364, 242] width 389 height 8
click at [189, 238] on p "﻿ empty" at bounding box center [364, 242] width 389 height 8
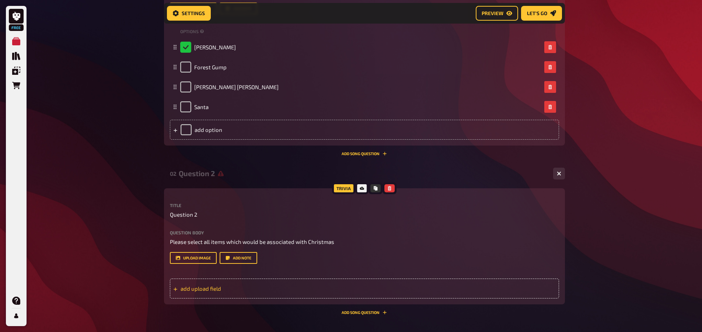
click at [217, 291] on span "add upload field" at bounding box center [238, 288] width 115 height 7
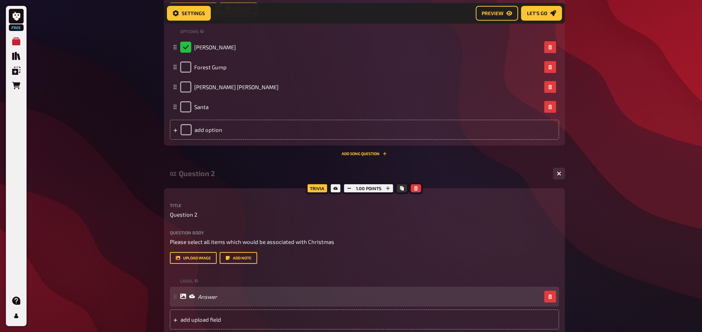
click at [195, 296] on div "Answer" at bounding box center [198, 296] width 37 height 7
click at [189, 297] on icon at bounding box center [192, 296] width 6 height 4
click at [186, 296] on icon at bounding box center [183, 296] width 6 height 5
drag, startPoint x: 186, startPoint y: 296, endPoint x: 260, endPoint y: 294, distance: 74.8
click at [260, 294] on div "Answer" at bounding box center [360, 296] width 361 height 7
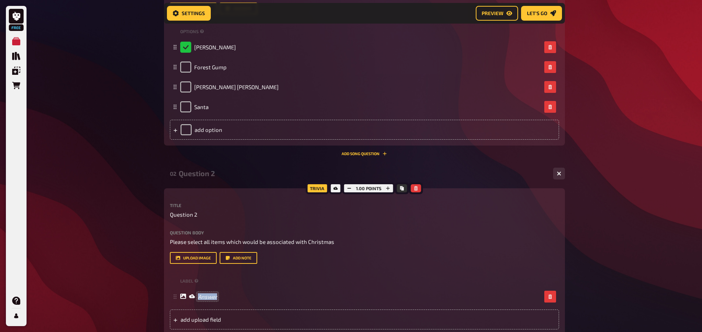
click at [197, 272] on div "Title Question 2 Question body Please select all items which would be associate…" at bounding box center [364, 266] width 389 height 126
click at [197, 257] on button "upload image" at bounding box center [193, 258] width 47 height 12
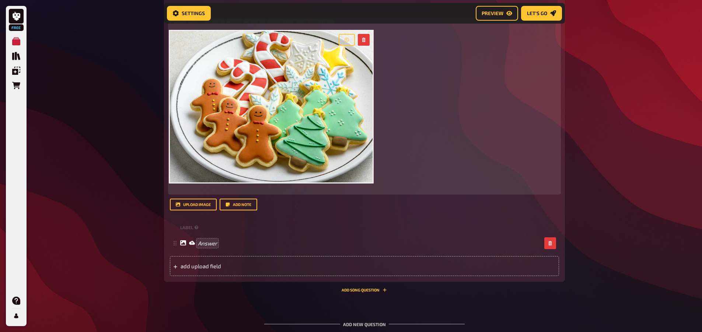
scroll to position [616, 0]
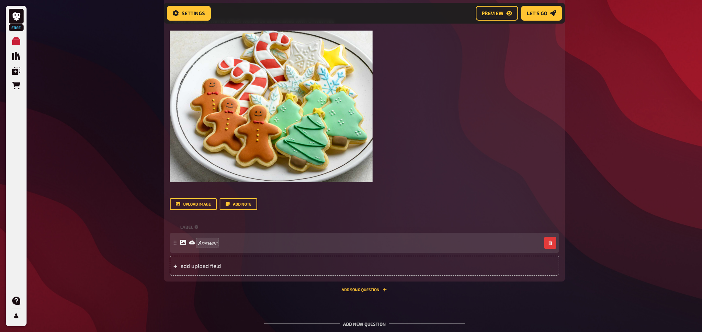
click at [186, 241] on icon at bounding box center [183, 242] width 6 height 5
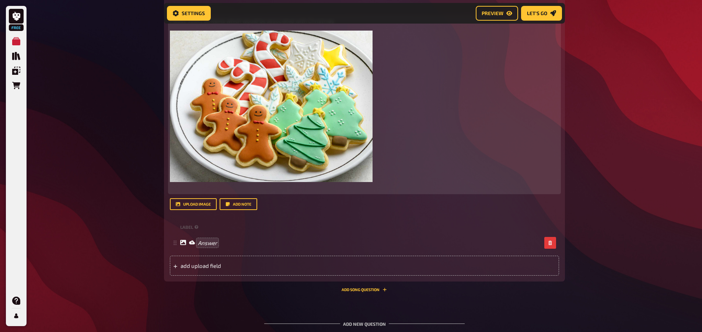
click at [251, 176] on img at bounding box center [271, 106] width 203 height 151
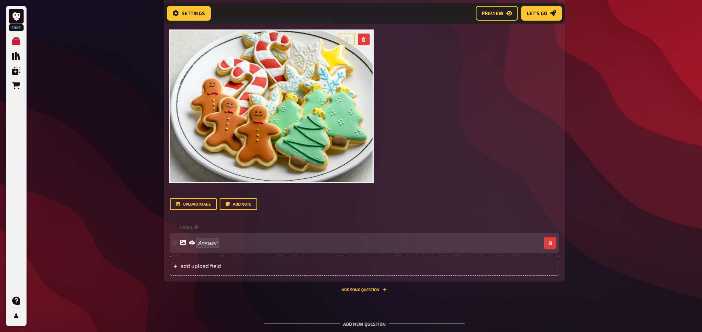
click at [193, 240] on icon at bounding box center [192, 242] width 6 height 6
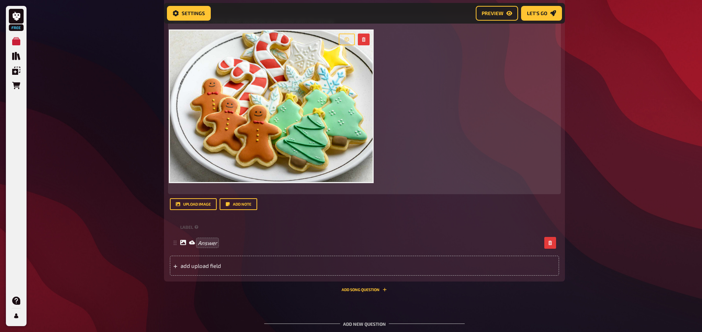
click at [271, 160] on img at bounding box center [271, 106] width 203 height 151
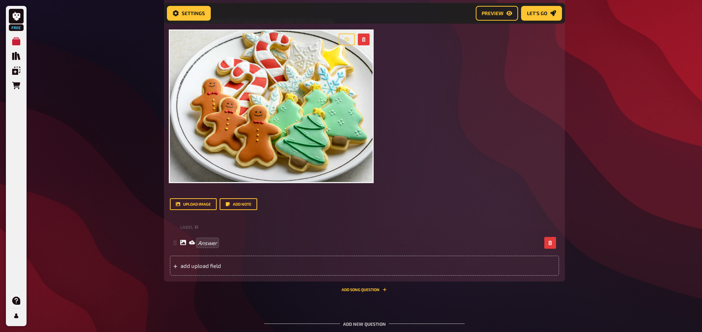
click at [212, 254] on div "label Answer To pick up a draggable item, press the space bar. While dragging, …" at bounding box center [364, 249] width 389 height 54
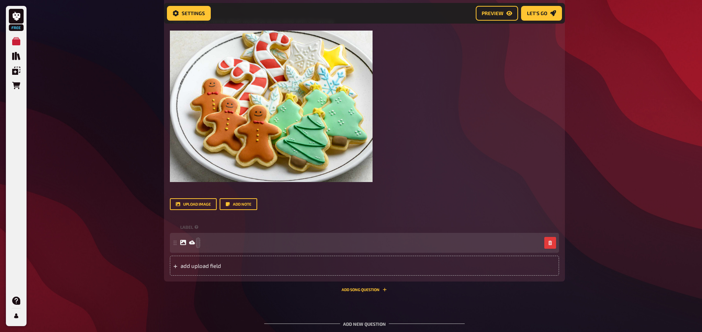
click at [207, 236] on div at bounding box center [364, 243] width 389 height 20
click at [195, 245] on div "Answer" at bounding box center [198, 242] width 37 height 7
click at [192, 243] on icon at bounding box center [192, 242] width 6 height 4
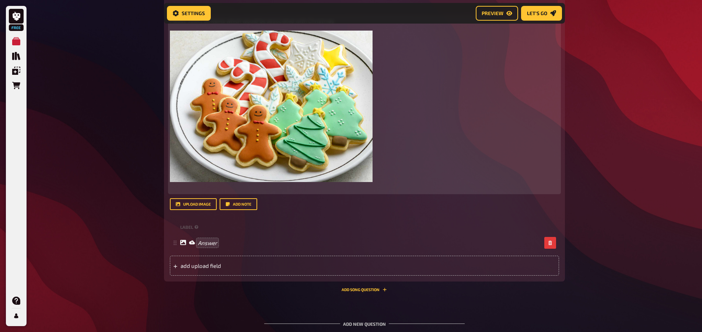
click at [210, 151] on img at bounding box center [271, 106] width 203 height 151
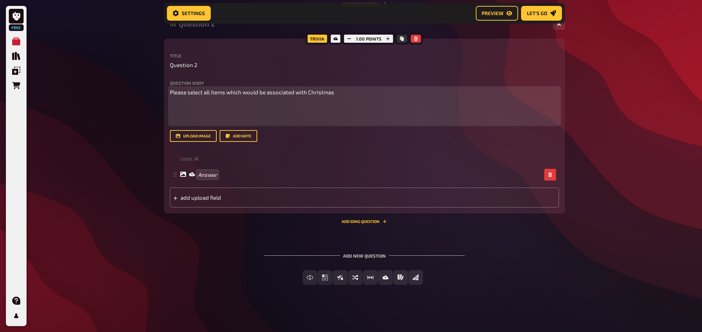
scroll to position [544, 0]
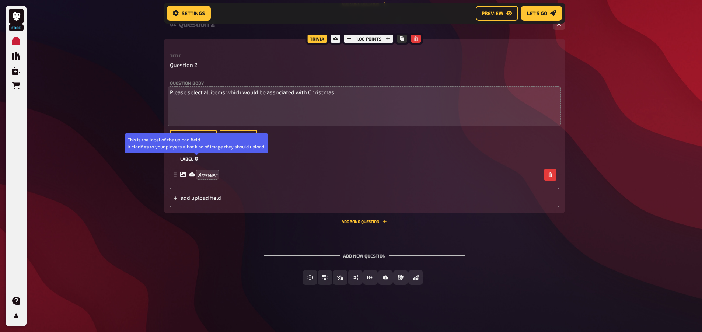
click at [196, 158] on icon at bounding box center [197, 159] width 4 height 4
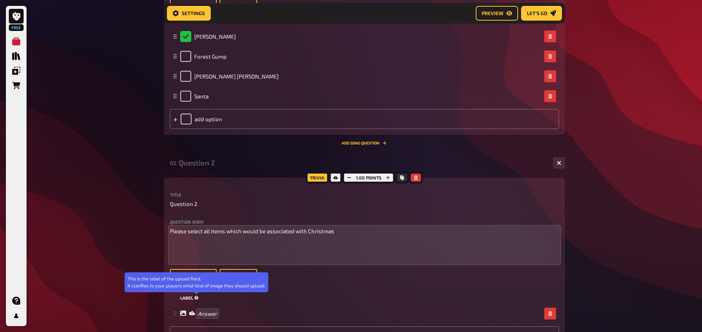
scroll to position [397, 0]
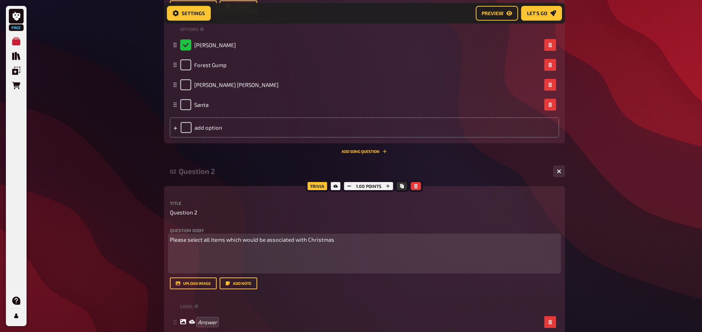
click at [201, 236] on span "Please select all items which would be associated with Christmas" at bounding box center [252, 239] width 164 height 7
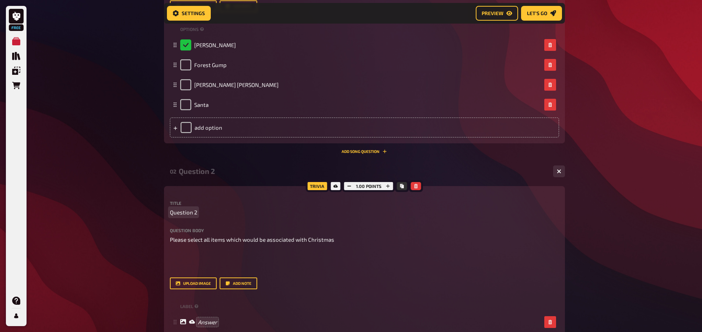
click at [191, 211] on span "Question 2" at bounding box center [183, 212] width 27 height 8
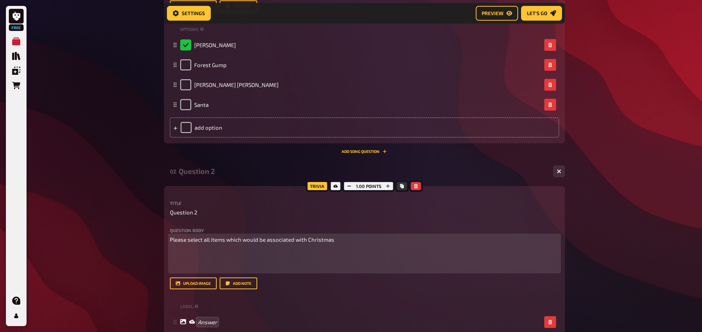
click at [194, 247] on div "Please select all items which would be associated with Christmas ﻿" at bounding box center [364, 253] width 389 height 36
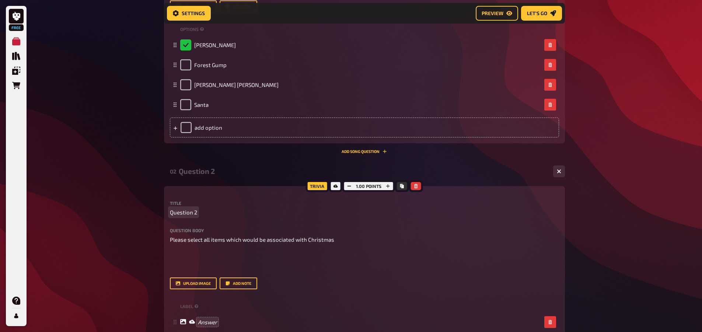
click at [189, 216] on span "Question 2" at bounding box center [183, 212] width 27 height 8
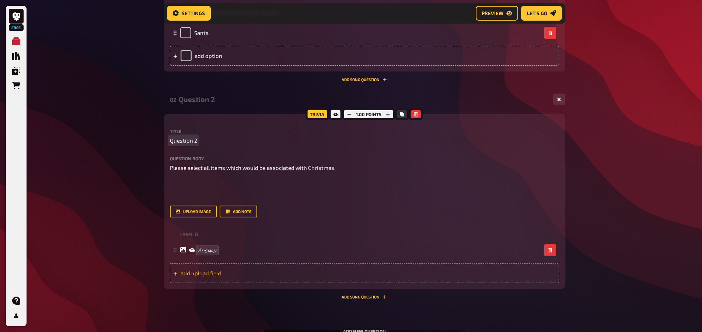
scroll to position [470, 0]
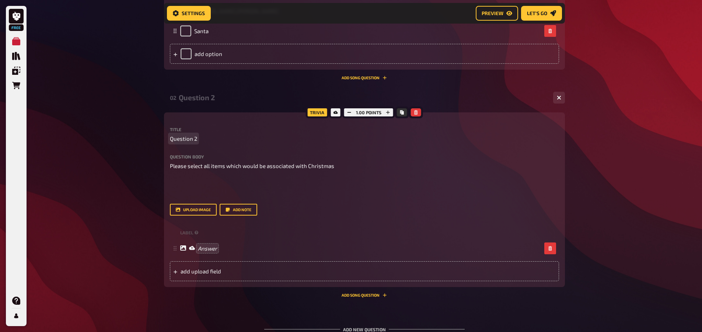
click at [187, 139] on span "Question 2" at bounding box center [183, 138] width 27 height 8
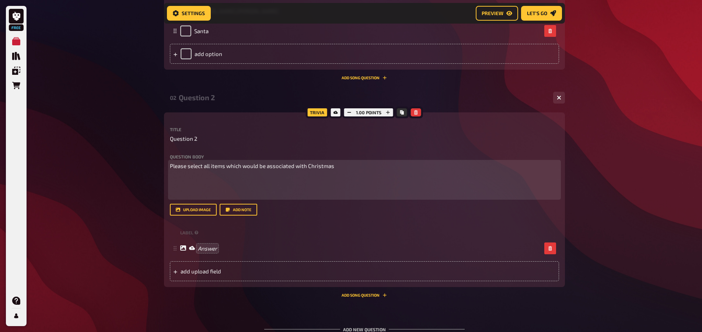
click at [188, 167] on span "Please select all items which would be associated with Christmas" at bounding box center [252, 165] width 164 height 7
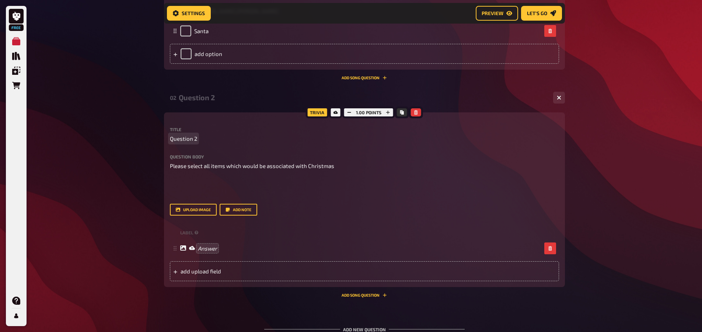
click at [187, 142] on span "Question 2" at bounding box center [183, 138] width 27 height 8
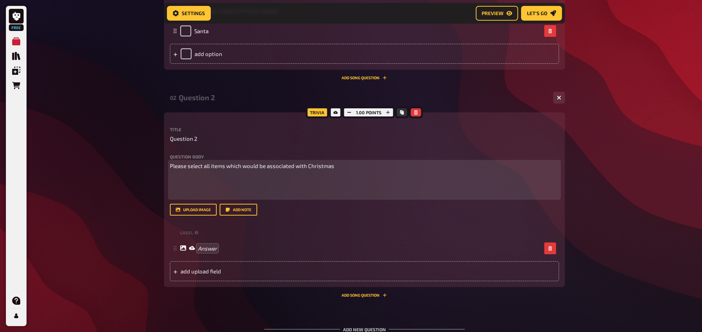
click at [202, 171] on div "Please select all items which would be associated with Christmas ﻿" at bounding box center [364, 180] width 389 height 36
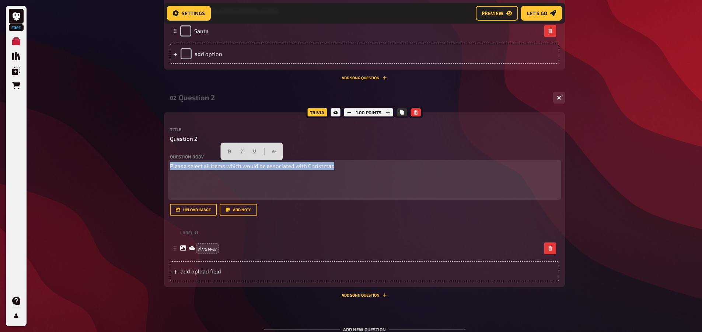
drag, startPoint x: 382, startPoint y: 169, endPoint x: 171, endPoint y: 166, distance: 211.5
click at [171, 166] on p "Please select all items which would be associated with Christmas" at bounding box center [364, 166] width 389 height 8
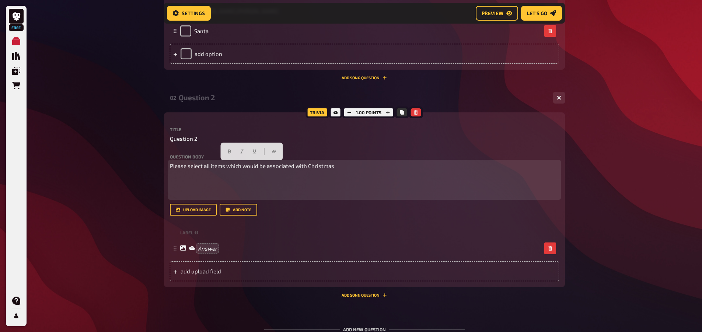
click at [188, 171] on div "Please select all items which would be associated with Christmas ﻿" at bounding box center [364, 180] width 389 height 36
click at [301, 190] on p at bounding box center [364, 193] width 389 height 8
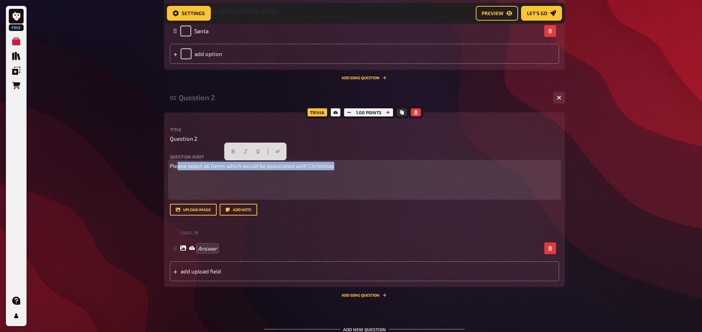
drag, startPoint x: 338, startPoint y: 166, endPoint x: 178, endPoint y: 158, distance: 160.1
click at [178, 158] on div "Question body Please select all items which would be associated with Christmas …" at bounding box center [364, 175] width 389 height 43
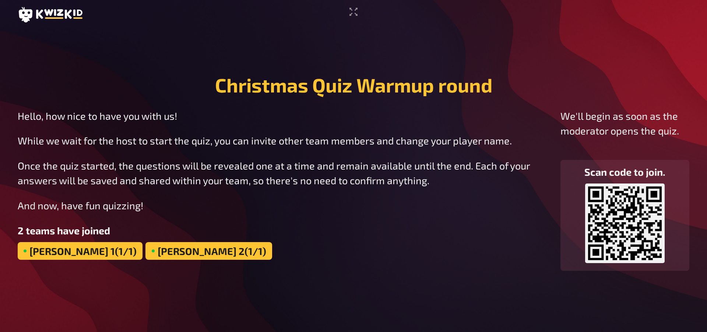
click at [350, 11] on icon "Enter Fullscreen" at bounding box center [354, 12] width 12 height 12
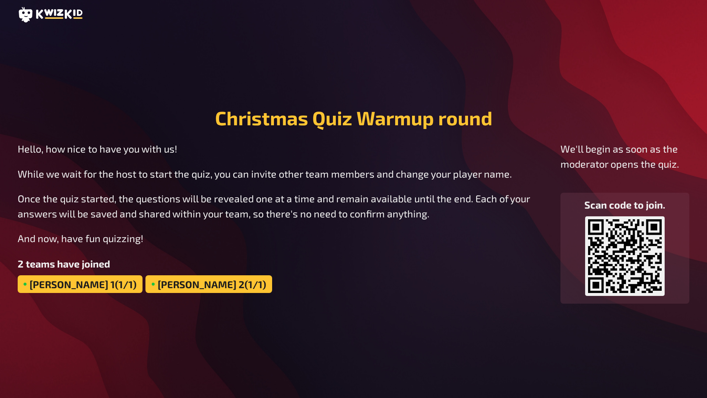
click at [146, 284] on div "Adam 2 (1/1)" at bounding box center [209, 284] width 126 height 18
drag, startPoint x: 70, startPoint y: 287, endPoint x: 75, endPoint y: 320, distance: 33.6
click at [75, 320] on main "Christmas Quiz Warmup round Hello, how nice to have you with us! While we wait …" at bounding box center [354, 204] width 672 height 351
drag, startPoint x: 147, startPoint y: 237, endPoint x: 0, endPoint y: 233, distance: 147.1
click at [0, 233] on div "Christmas Quiz Warmup round Hello, how nice to have you with us! While we wait …" at bounding box center [353, 199] width 707 height 398
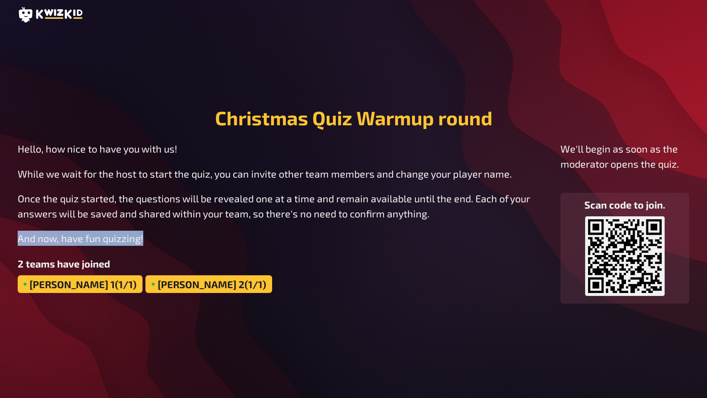
click at [113, 242] on p "And now, have fun quizzing!" at bounding box center [283, 238] width 531 height 15
